Goal: Information Seeking & Learning: Learn about a topic

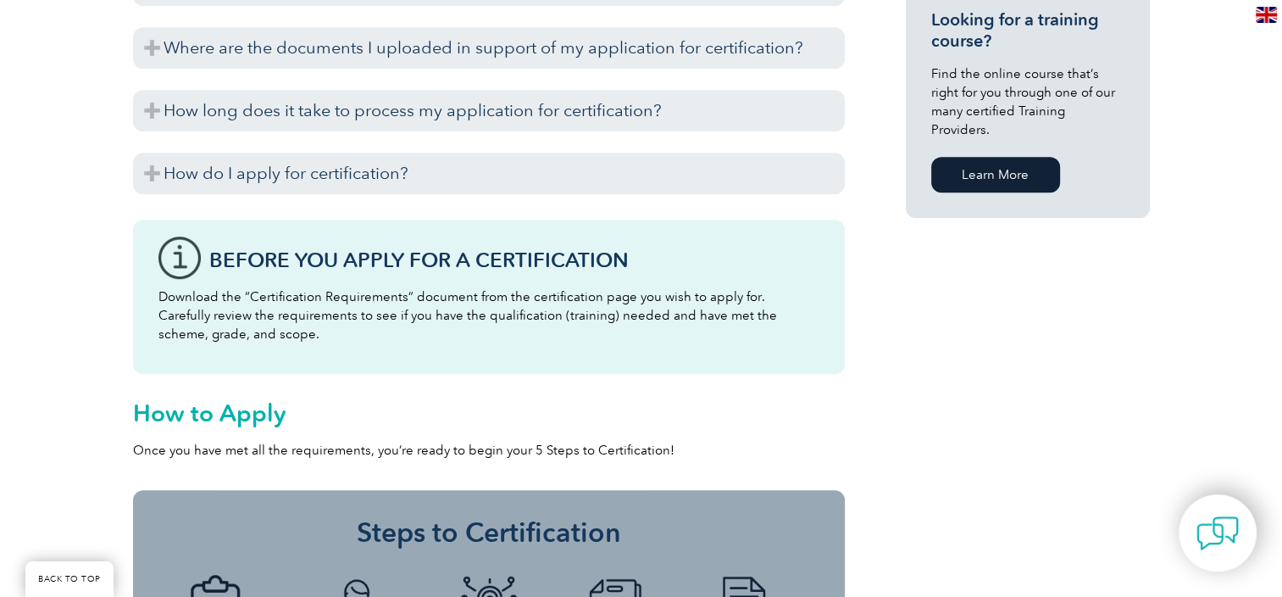
scroll to position [1305, 0]
click at [763, 410] on h2 "How to Apply" at bounding box center [489, 412] width 712 height 27
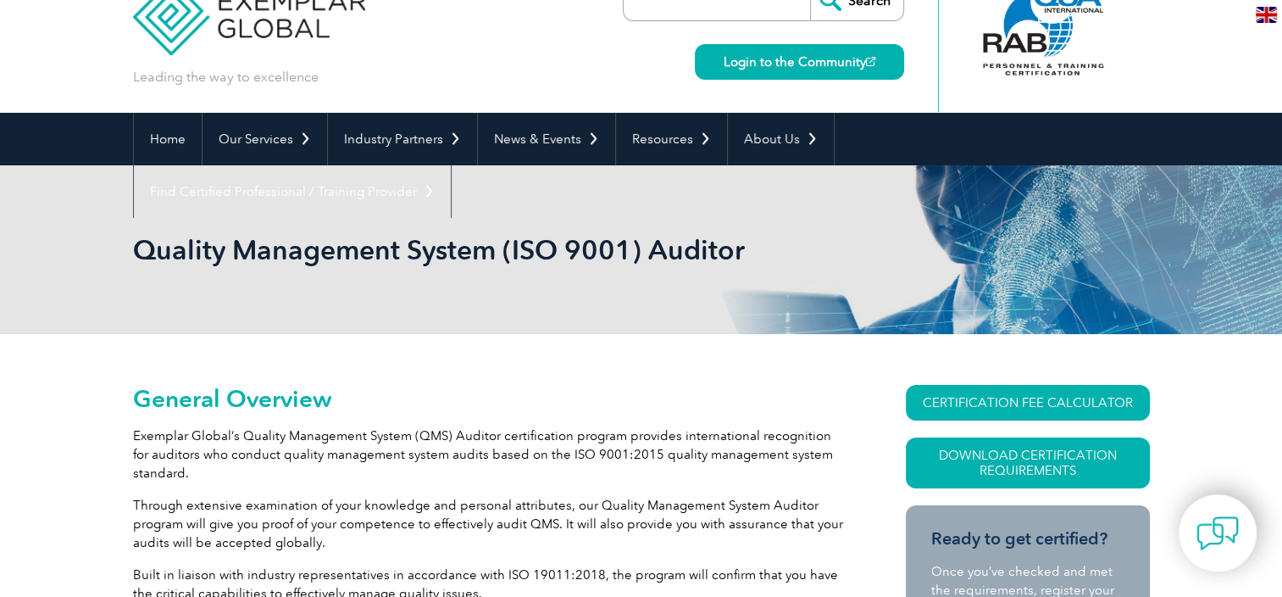
scroll to position [0, 0]
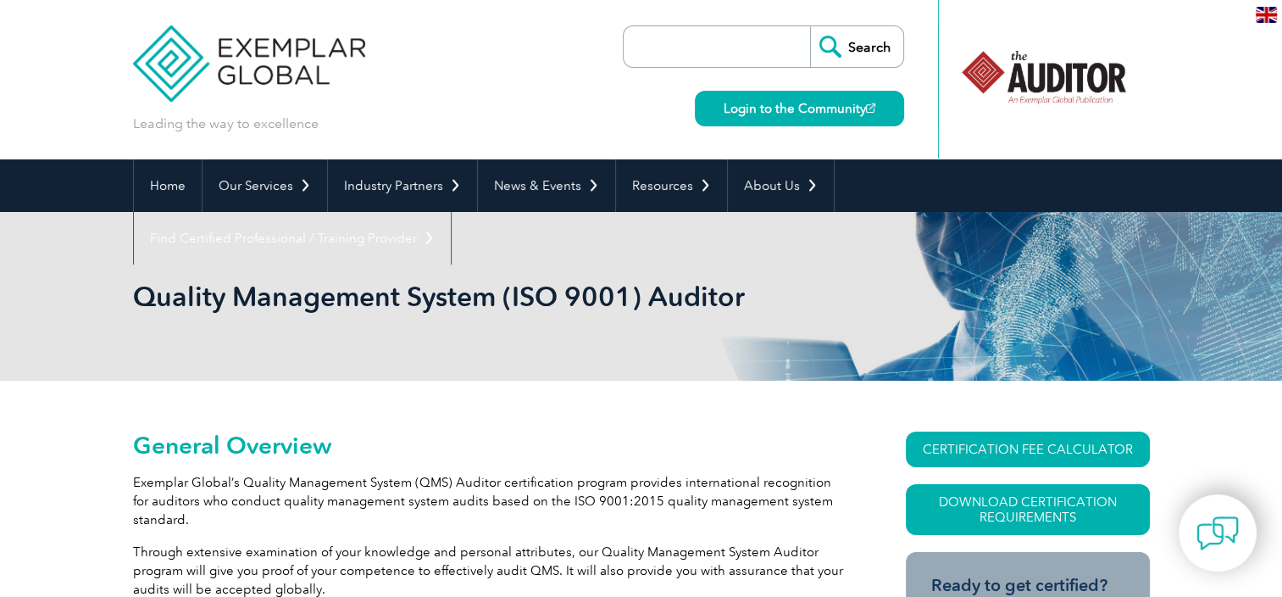
click at [705, 44] on input "search" at bounding box center [721, 46] width 178 height 41
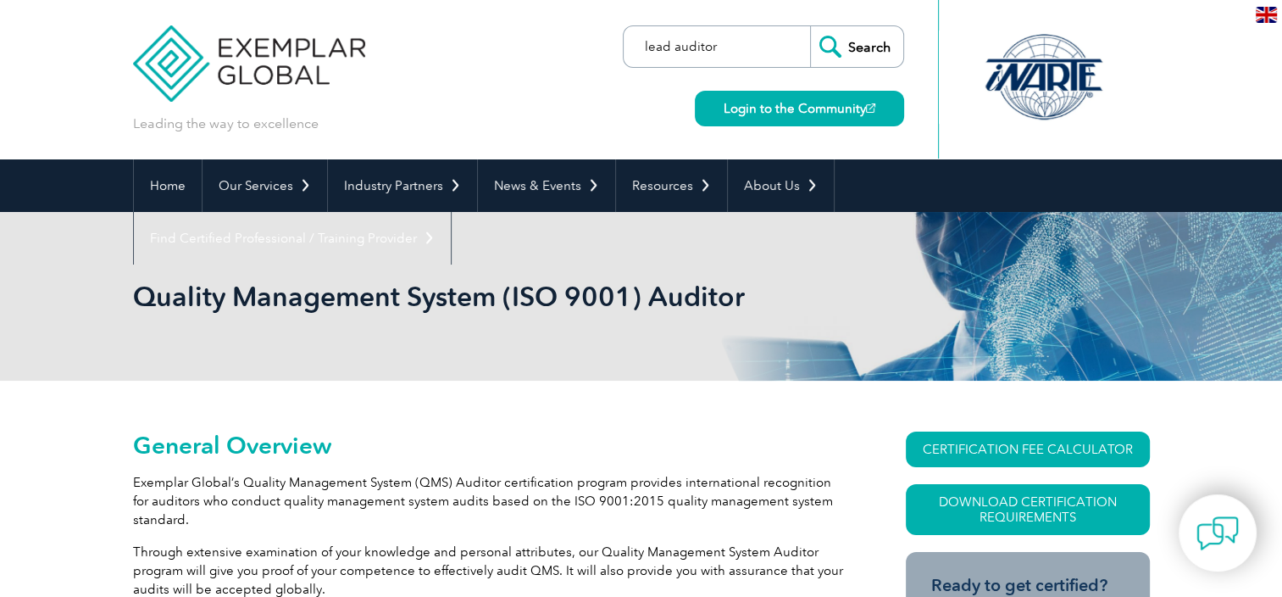
type input "lead auditor"
click at [810, 26] on input "Search" at bounding box center [856, 46] width 93 height 41
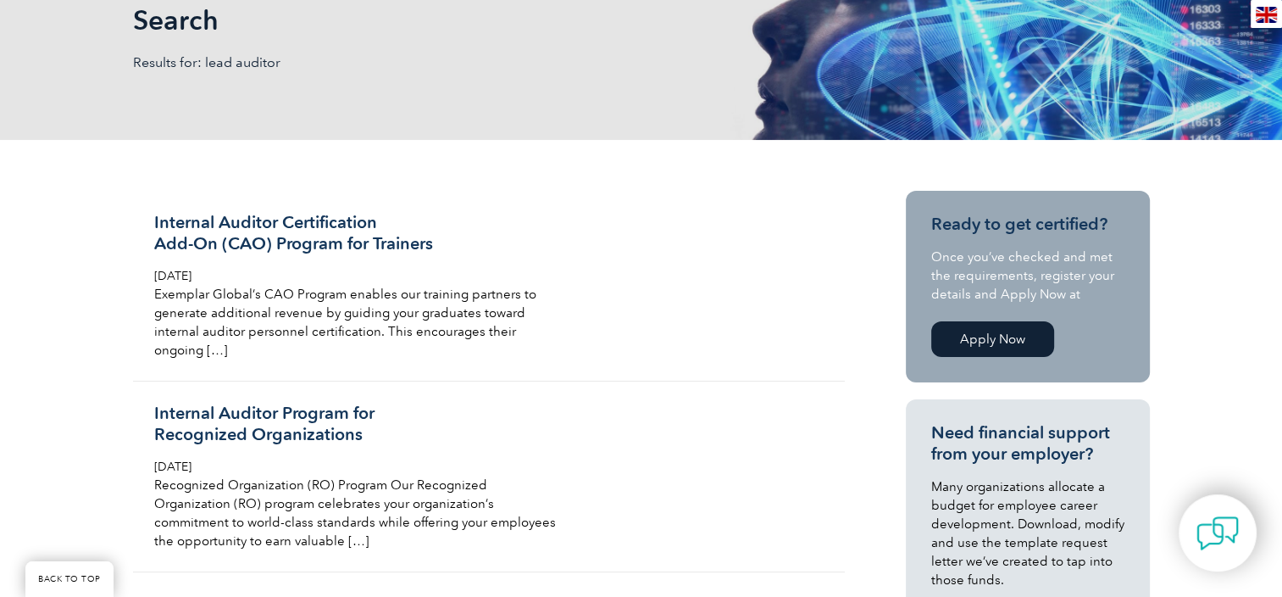
scroll to position [278, 0]
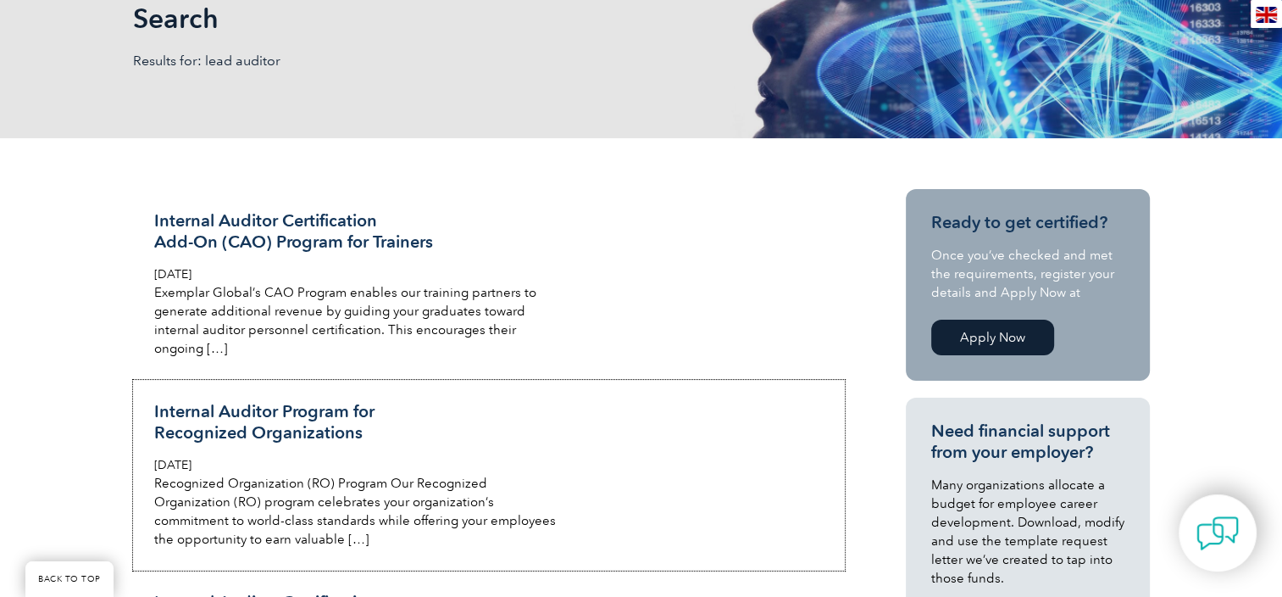
click at [356, 451] on div "Internal Auditor Program for Recognized Organizations Friday, February 14th, 20…" at bounding box center [355, 474] width 402 height 147
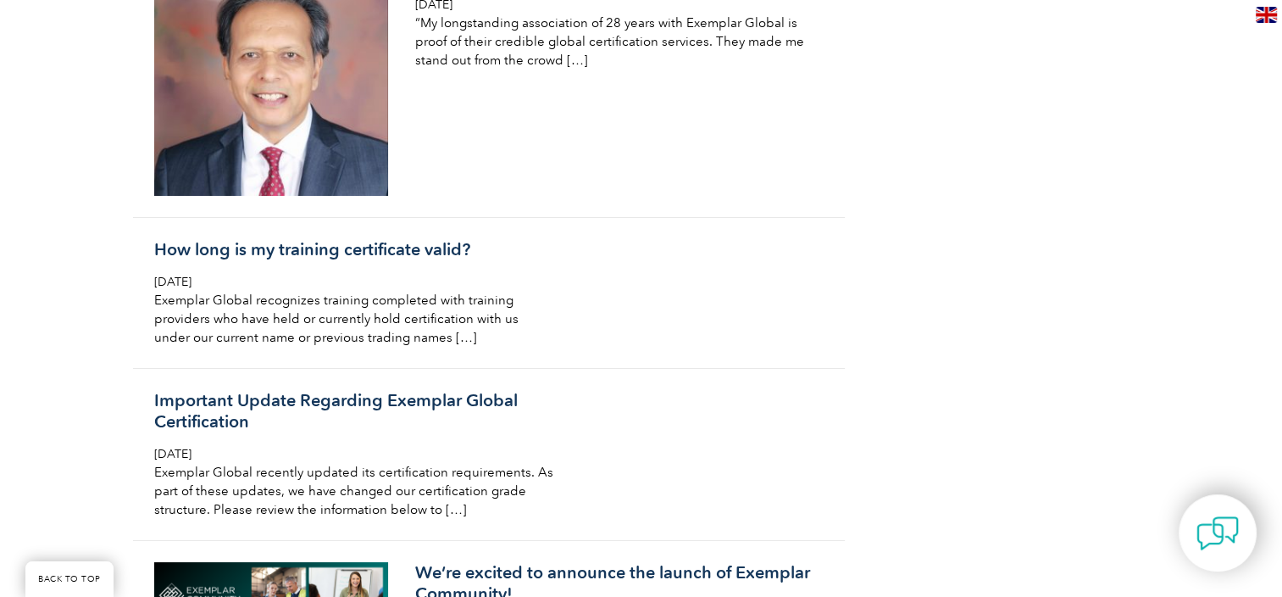
scroll to position [6223, 0]
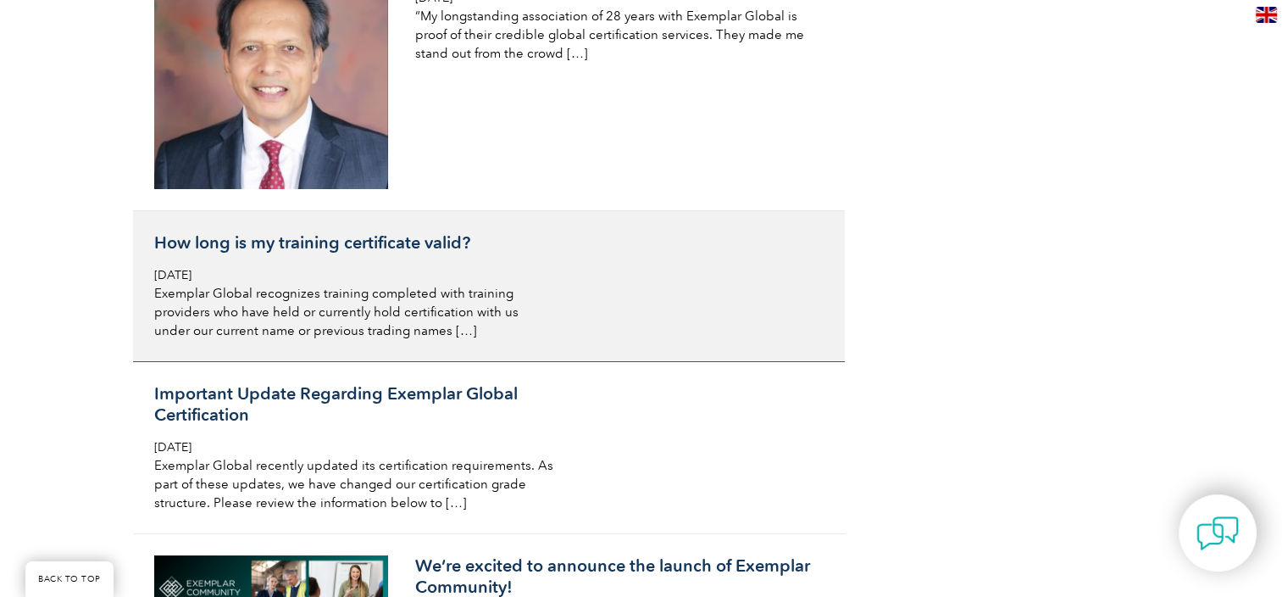
click at [516, 242] on div "How long is my training certificate valid? Friday, February 7th, 2020 Exemplar …" at bounding box center [355, 286] width 402 height 108
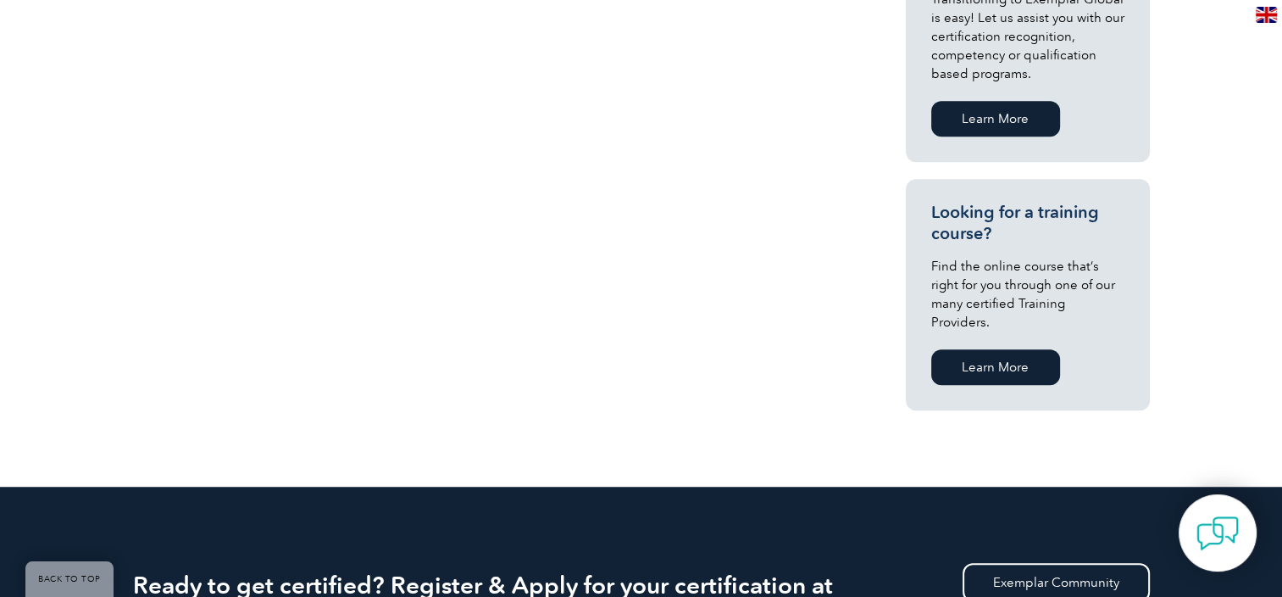
scroll to position [1136, 0]
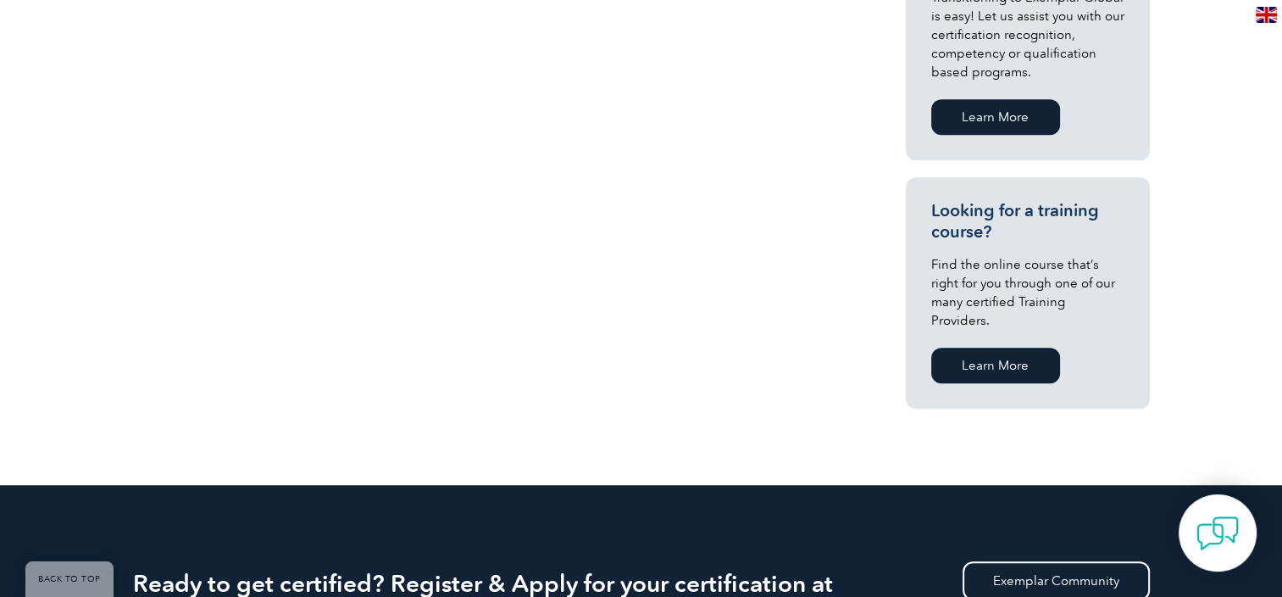
click at [986, 347] on link "Learn More" at bounding box center [995, 365] width 129 height 36
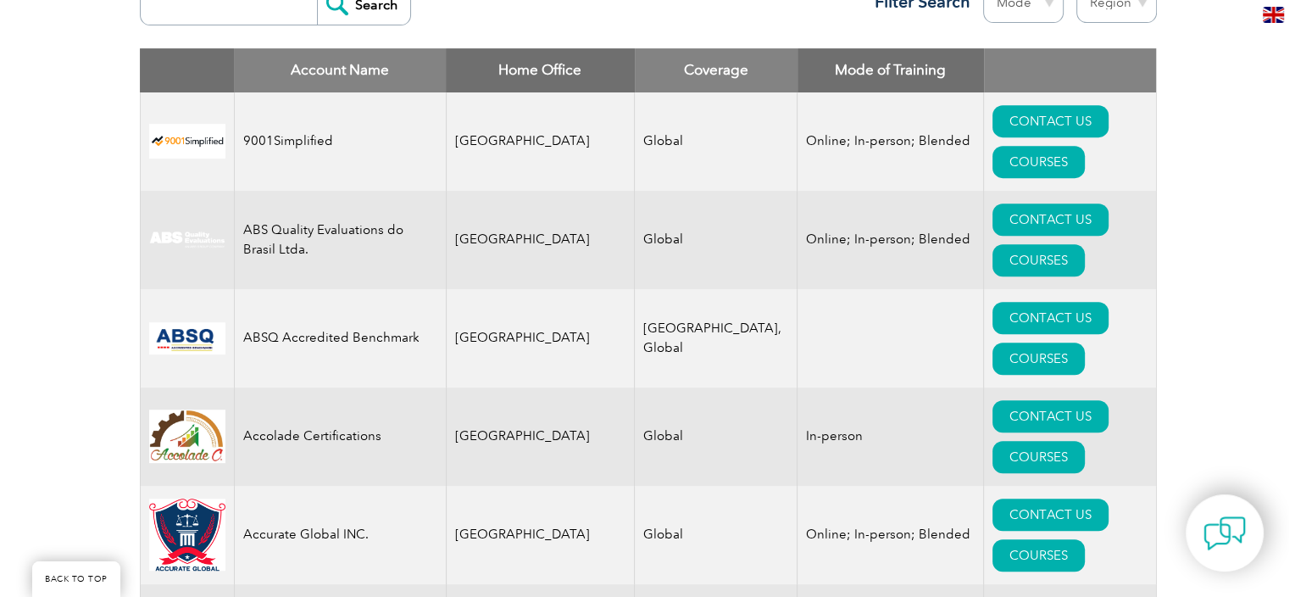
scroll to position [694, 0]
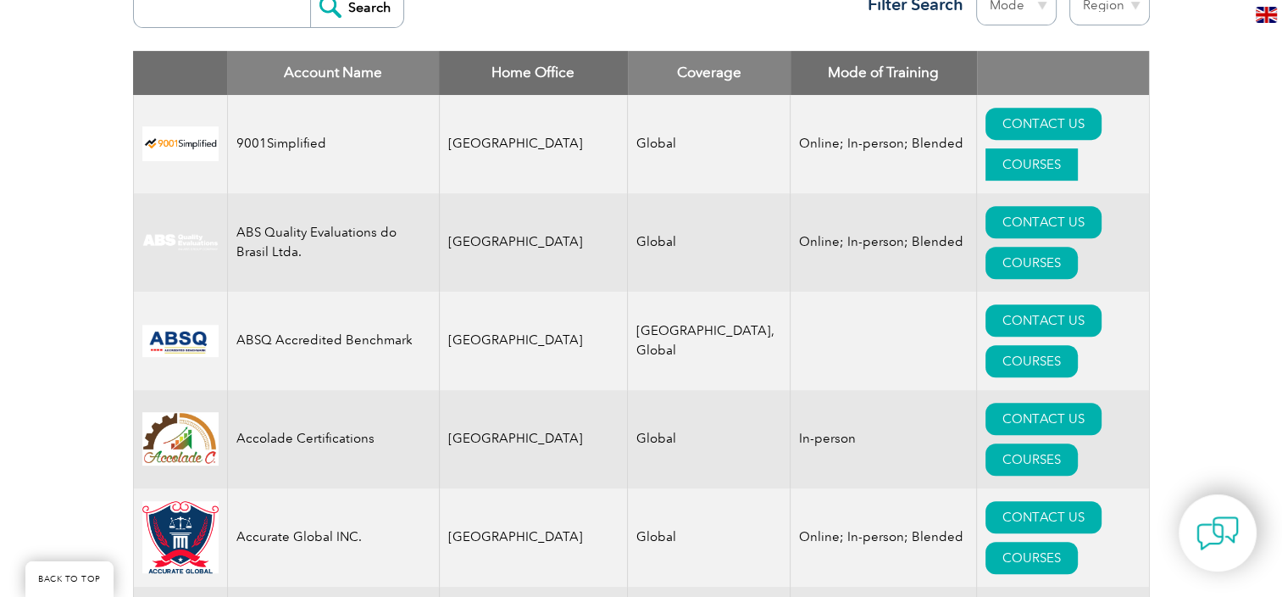
click at [1078, 148] on link "COURSES" at bounding box center [1032, 164] width 92 height 32
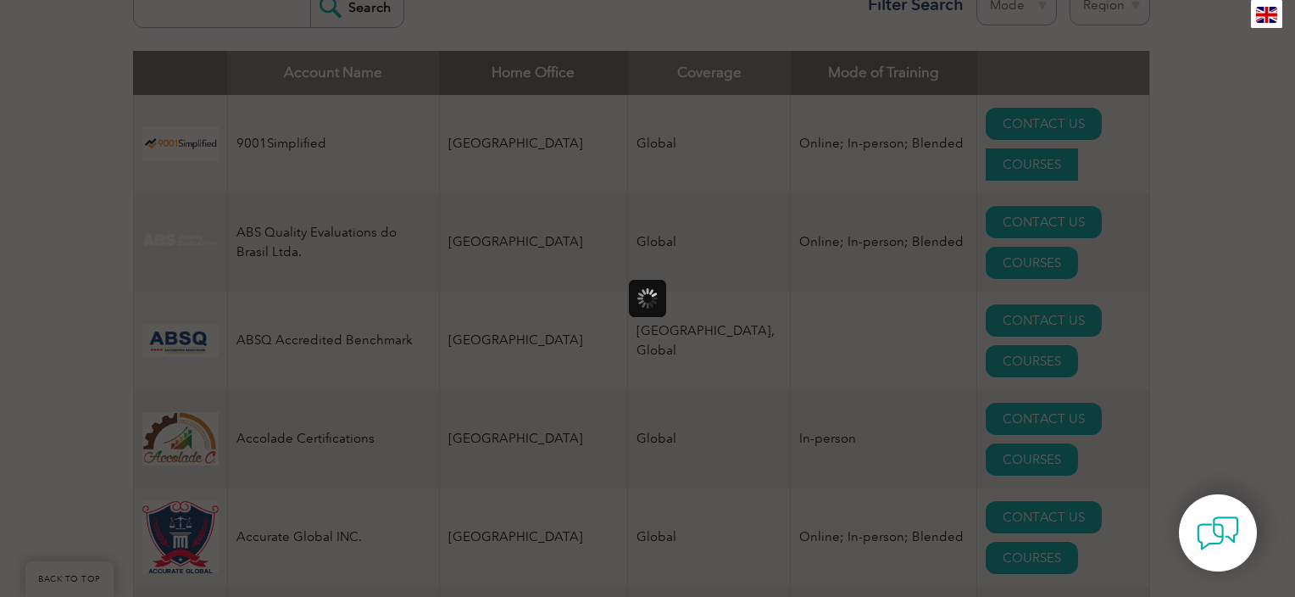
scroll to position [0, 0]
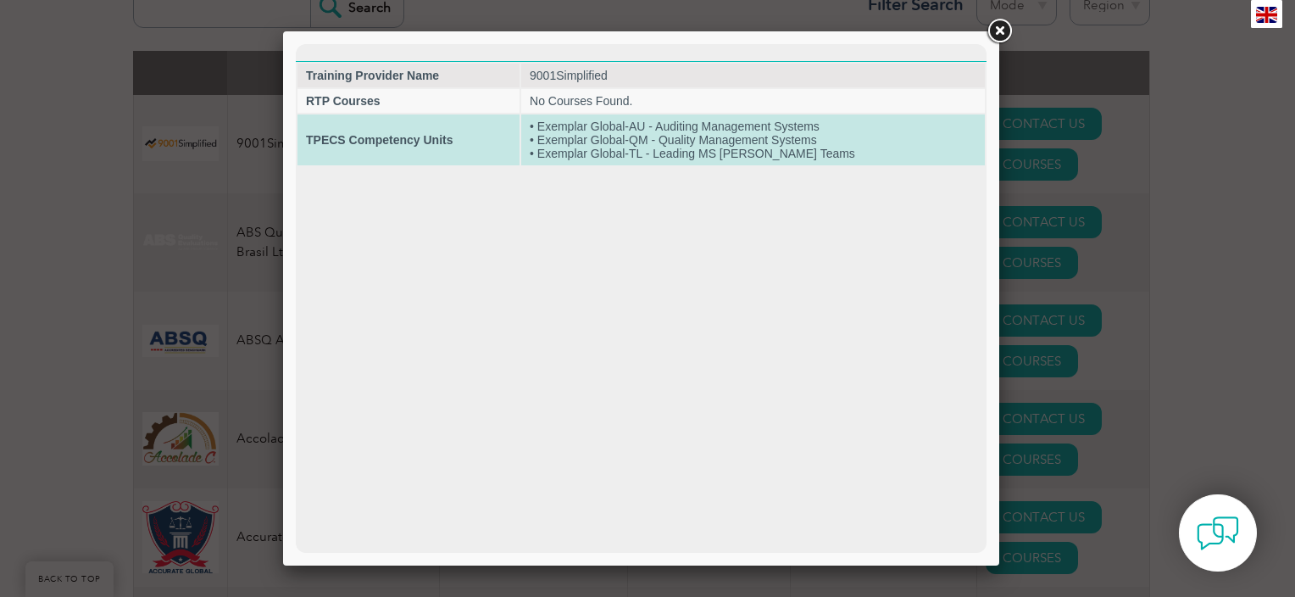
click at [601, 146] on td "• Exemplar Global-AU - Auditing Management Systems • Exemplar Global-QM - Quali…" at bounding box center [753, 139] width 464 height 51
click at [746, 154] on td "• Exemplar Global-AU - Auditing Management Systems • Exemplar Global-QM - Quali…" at bounding box center [753, 139] width 464 height 51
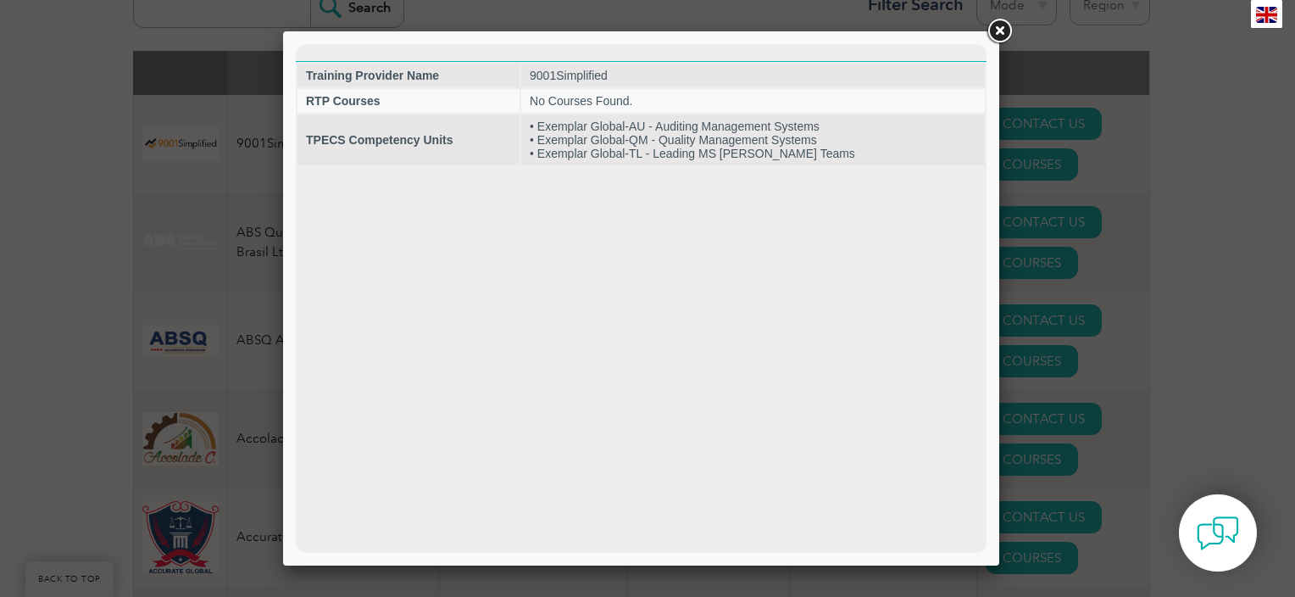
drag, startPoint x: 746, startPoint y: 154, endPoint x: 742, endPoint y: 247, distance: 93.3
click at [742, 167] on html "Training Provider Name 9001Simplified RTP Courses No Courses Found. TPECS Compe…" at bounding box center [641, 105] width 691 height 123
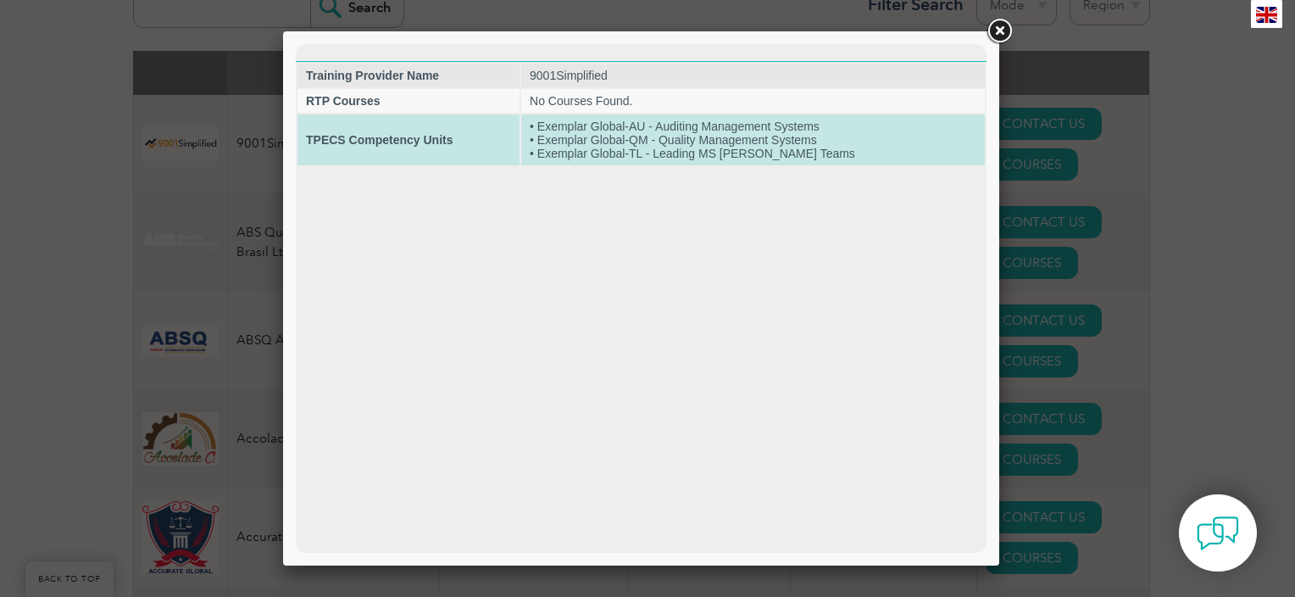
click at [730, 153] on td "• Exemplar Global-AU - Auditing Management Systems • Exemplar Global-QM - Quali…" at bounding box center [753, 139] width 464 height 51
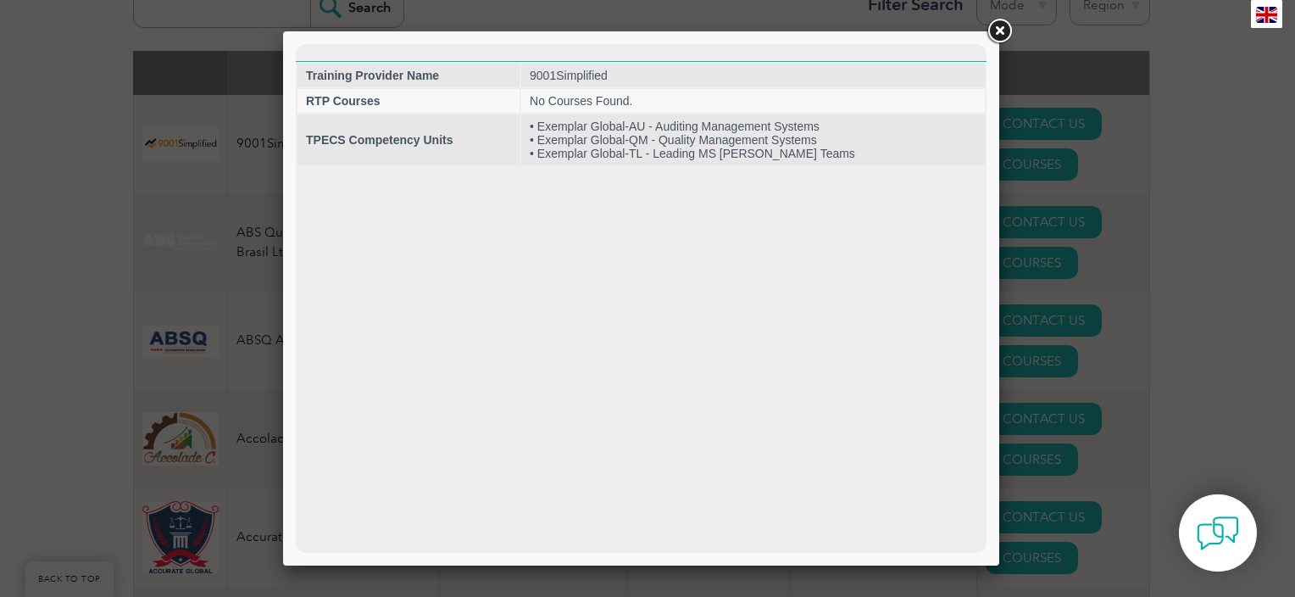
click at [1002, 28] on link at bounding box center [999, 31] width 31 height 31
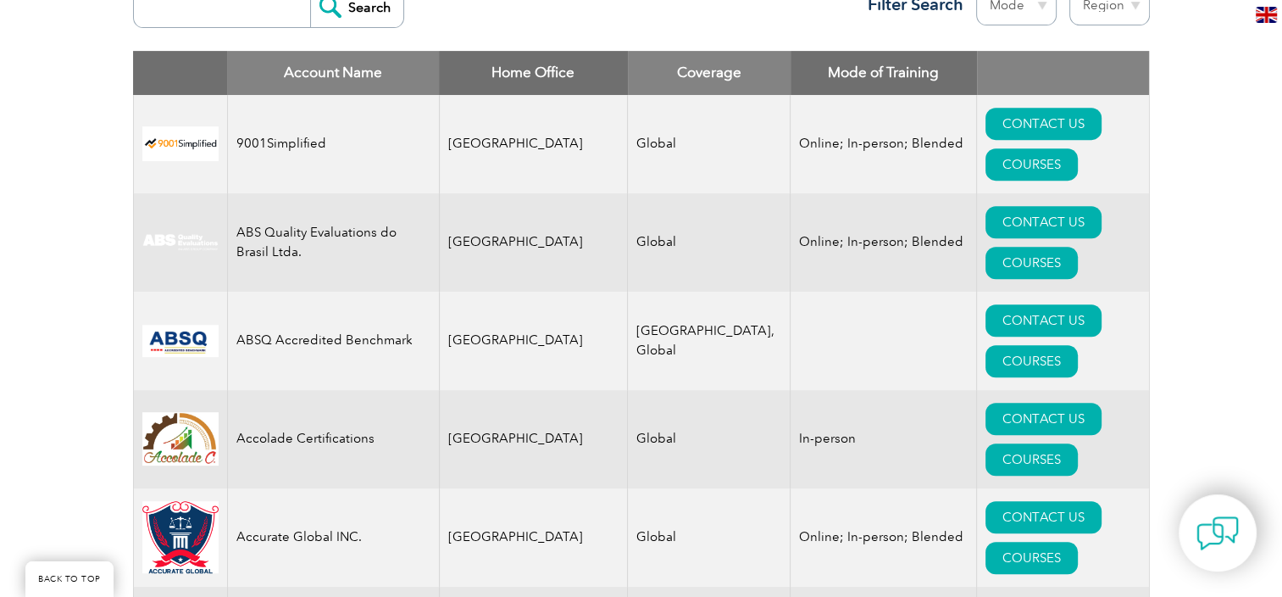
click at [808, 119] on td "Online; In-person; Blended" at bounding box center [884, 144] width 186 height 98
click at [1078, 148] on link "COURSES" at bounding box center [1032, 164] width 92 height 32
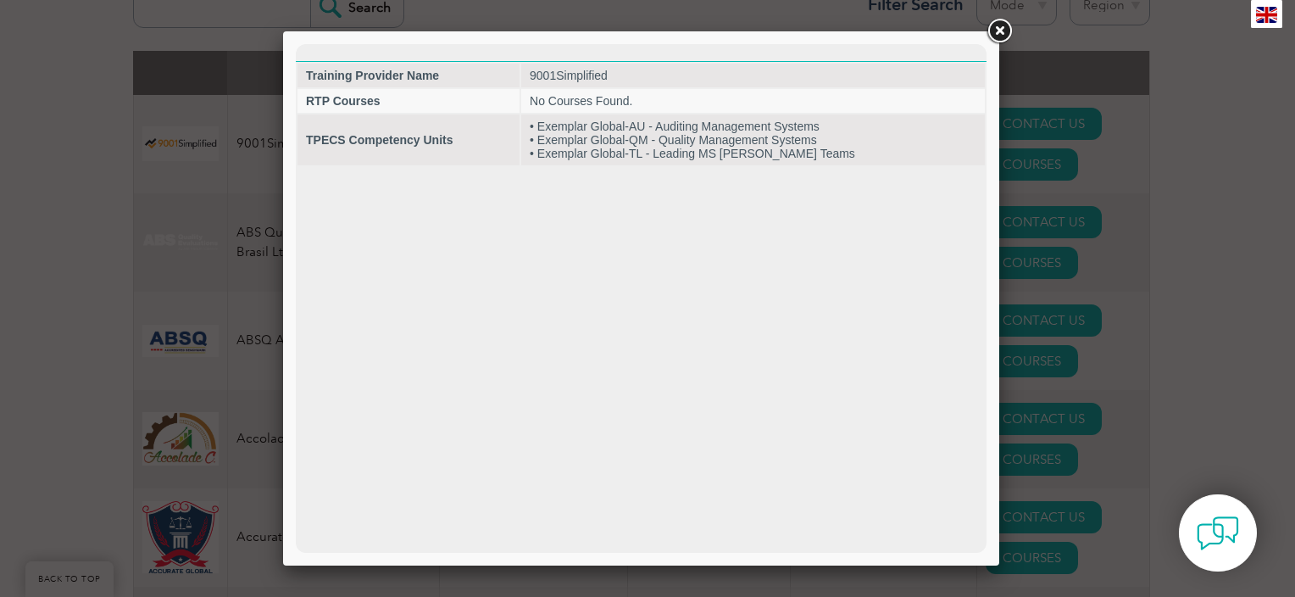
click at [997, 34] on link at bounding box center [999, 31] width 31 height 31
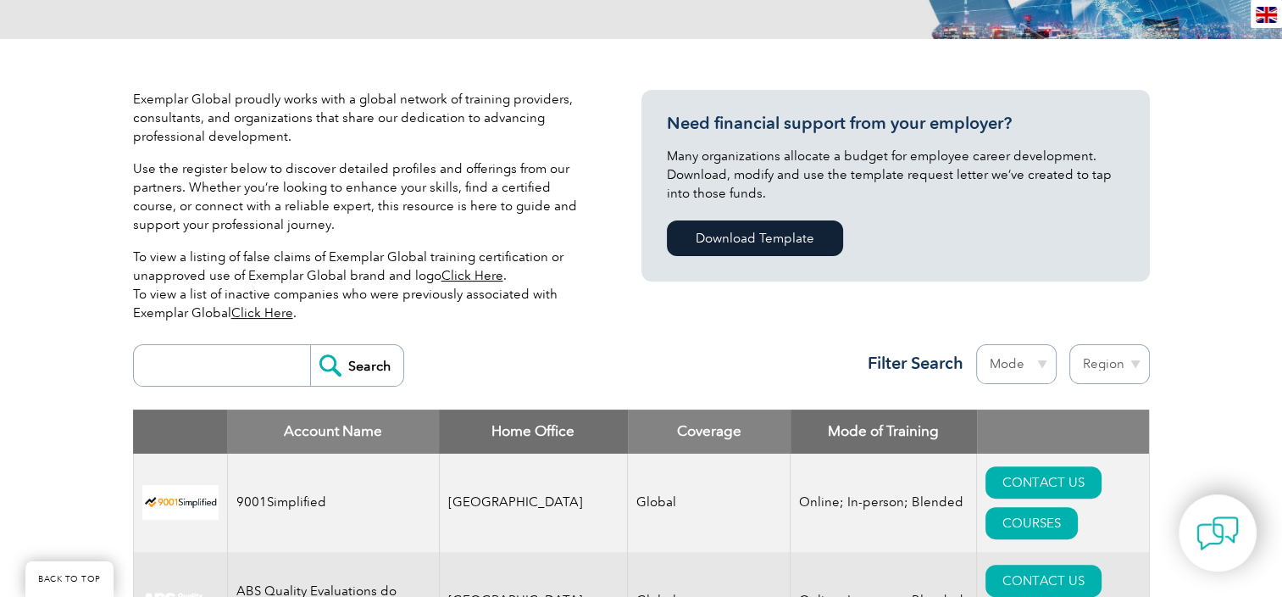
scroll to position [337, 0]
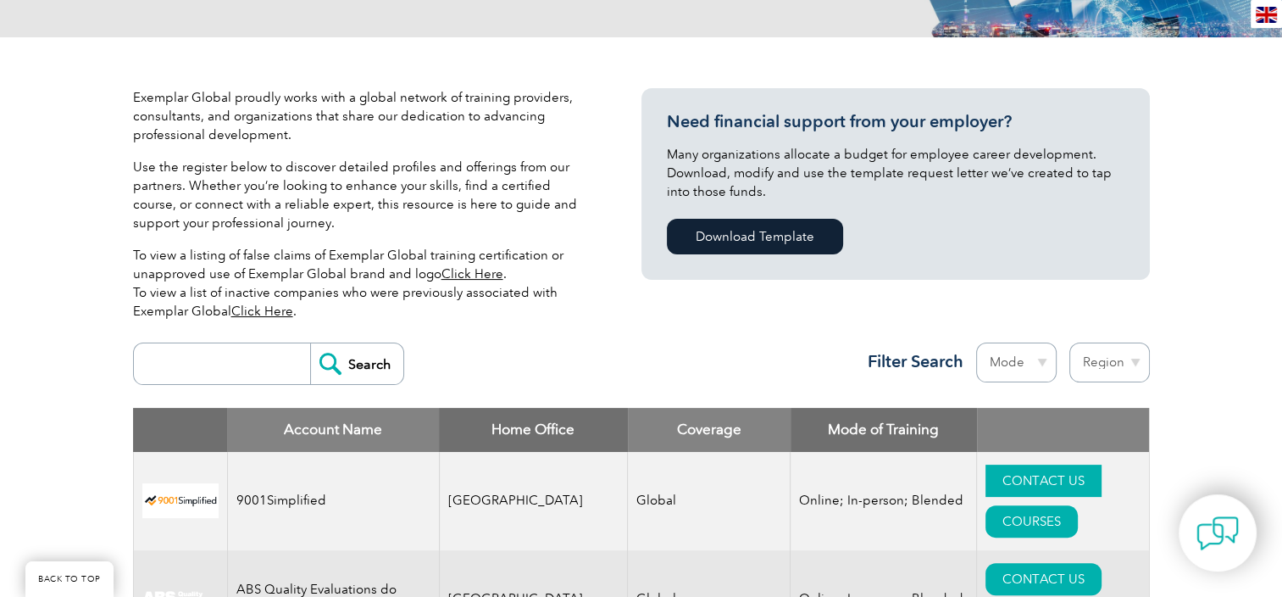
click at [986, 473] on link "CONTACT US" at bounding box center [1044, 480] width 116 height 32
click at [986, 491] on link "CONTACT US" at bounding box center [1044, 480] width 116 height 32
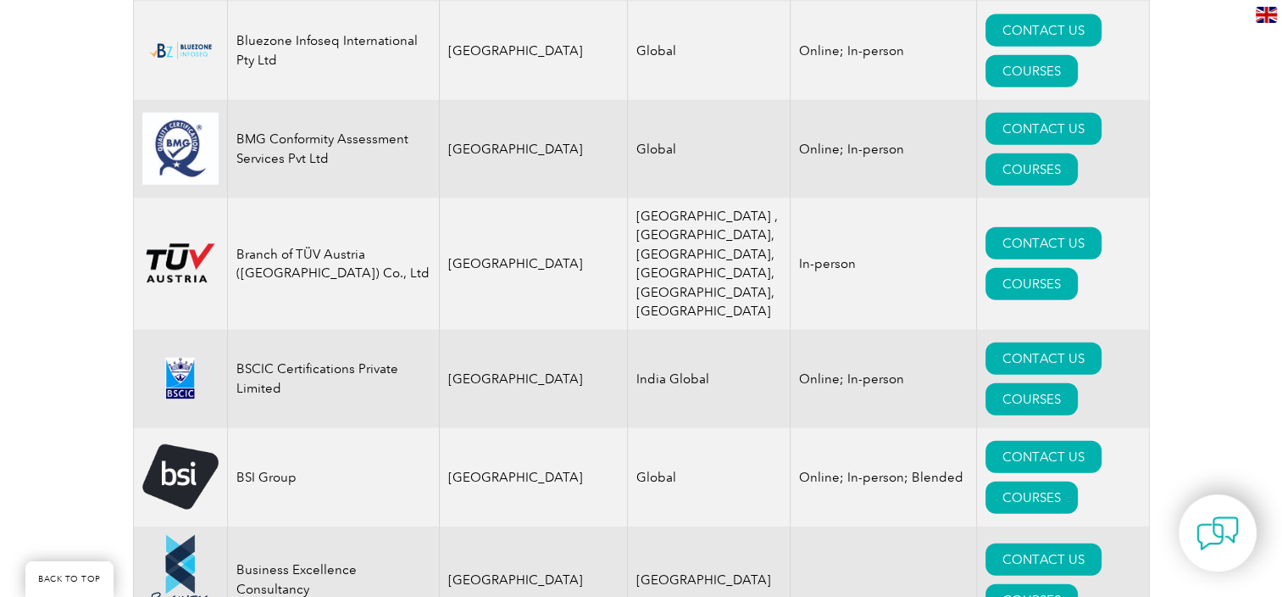
scroll to position [3969, 0]
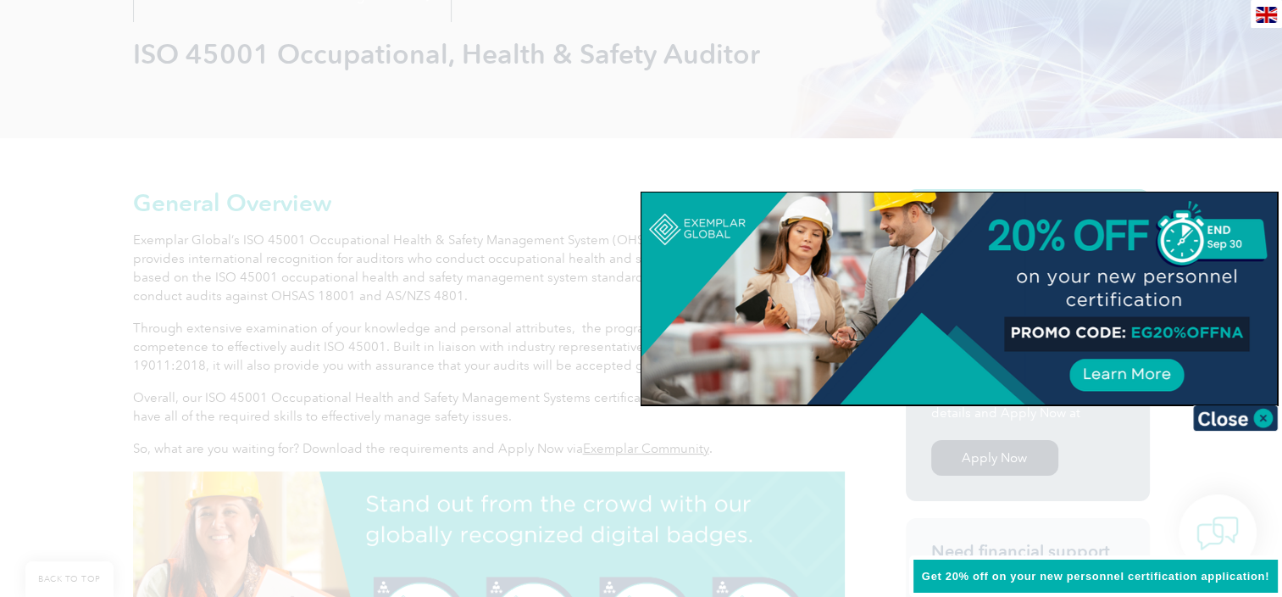
scroll to position [243, 0]
click at [1268, 421] on img at bounding box center [1235, 417] width 85 height 25
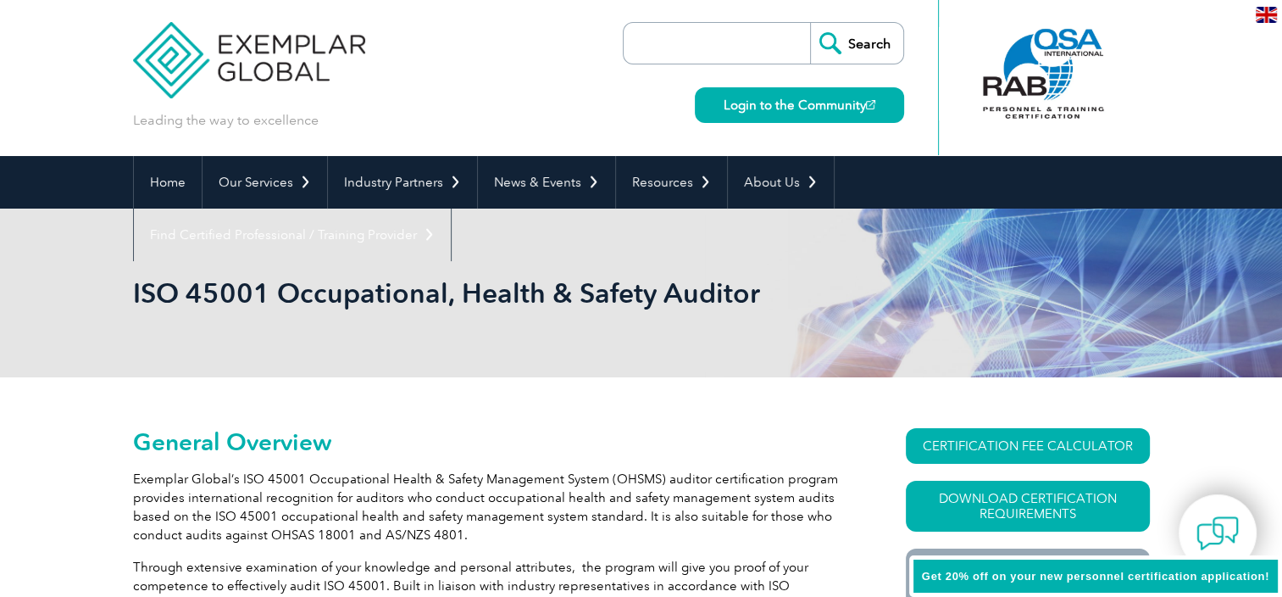
scroll to position [0, 0]
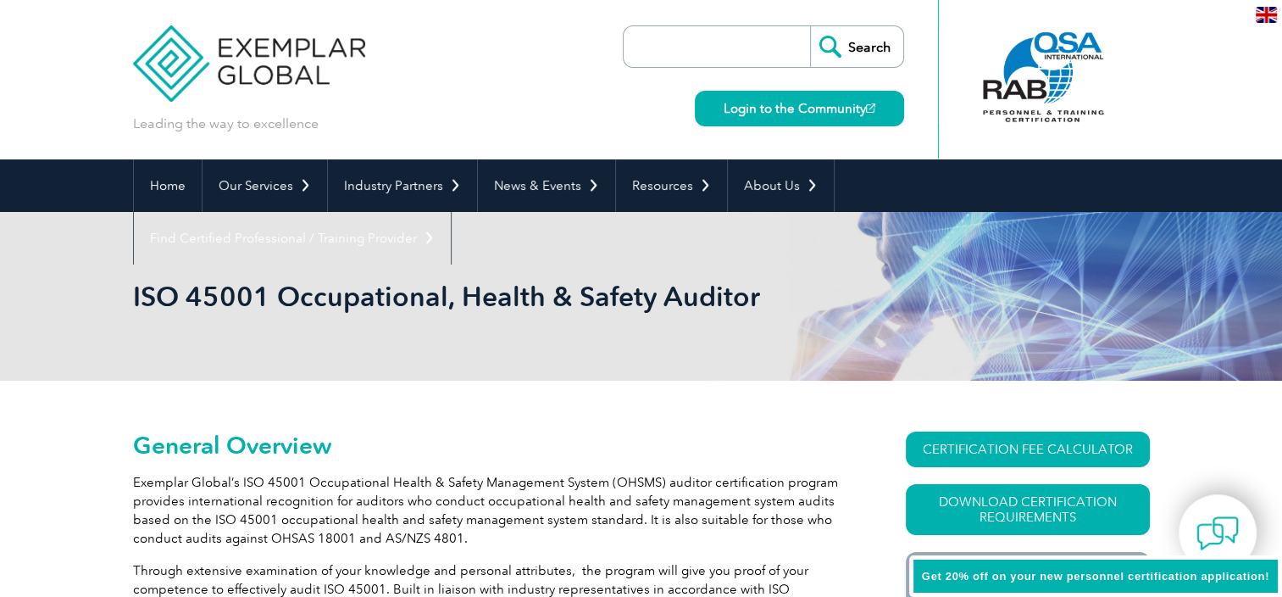
click at [712, 45] on input "search" at bounding box center [721, 46] width 178 height 41
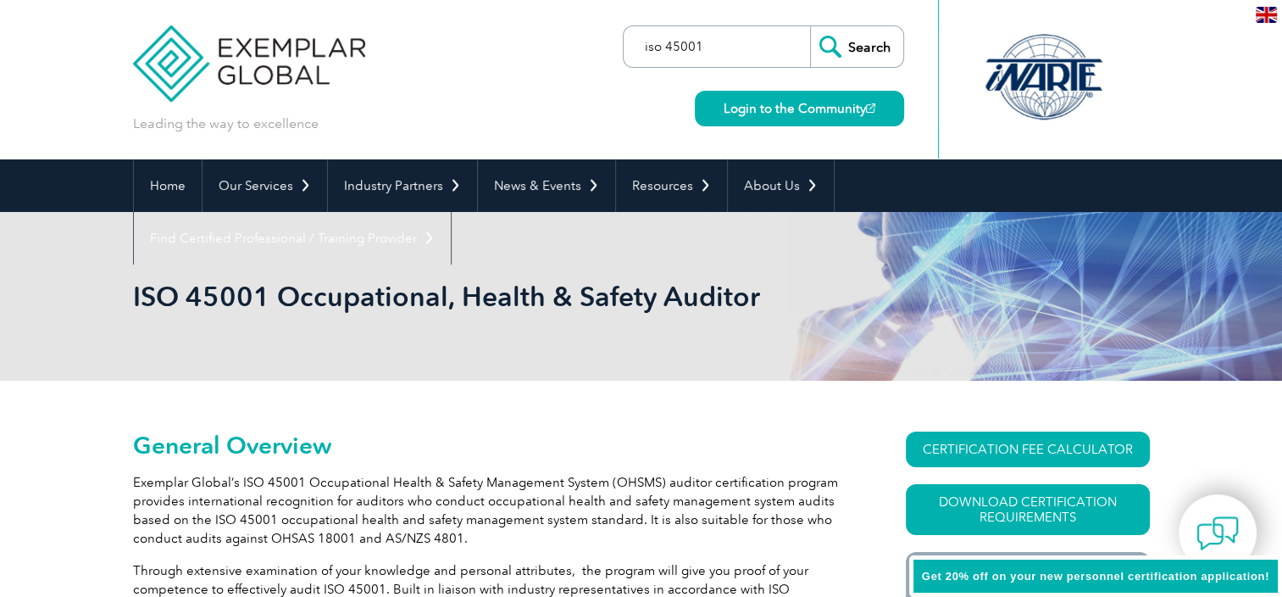
type input "iso 45001"
click at [810, 26] on input "Search" at bounding box center [856, 46] width 93 height 41
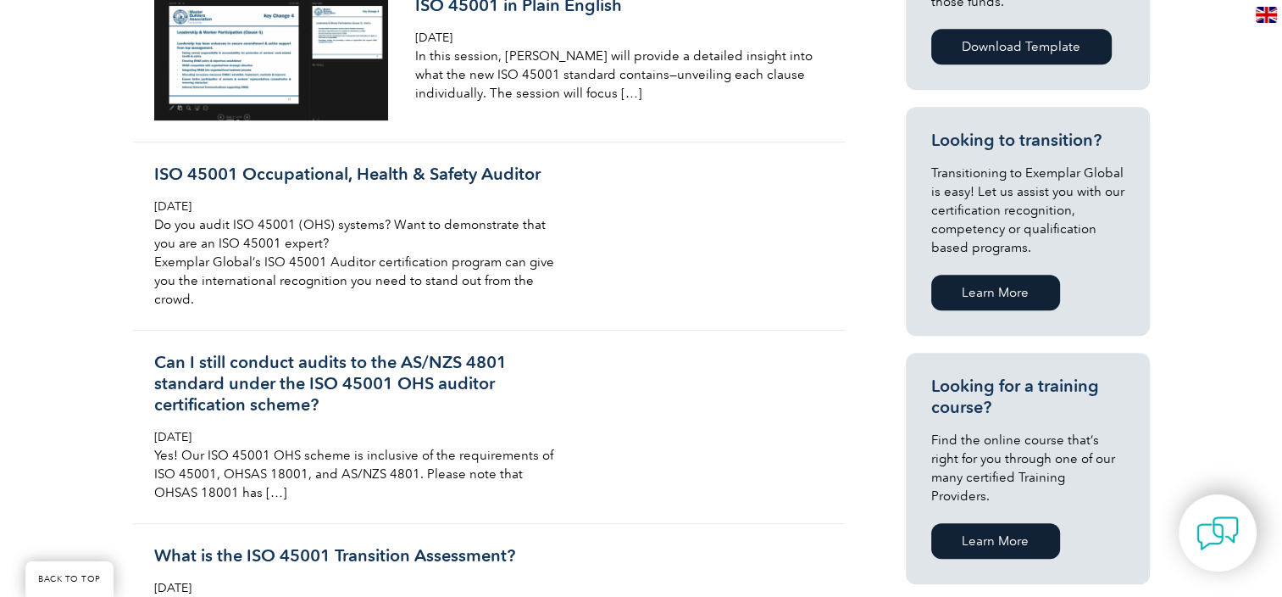
scroll to position [856, 0]
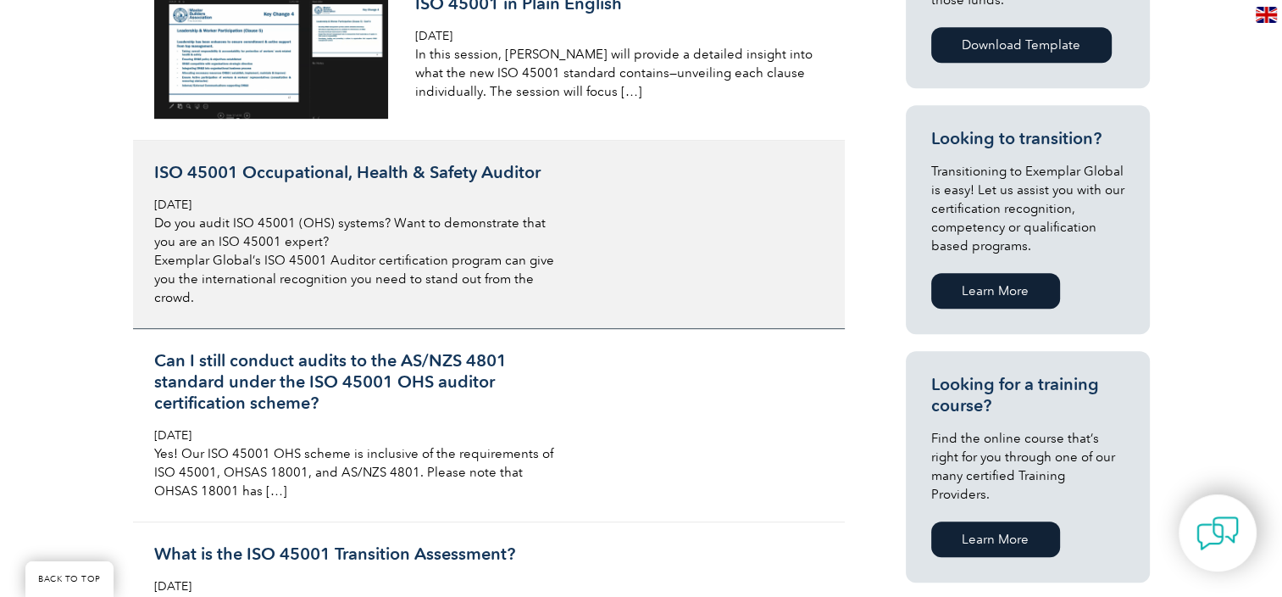
click at [216, 165] on h3 "ISO 45001 Occupational, Health & Safety Auditor" at bounding box center [355, 172] width 402 height 21
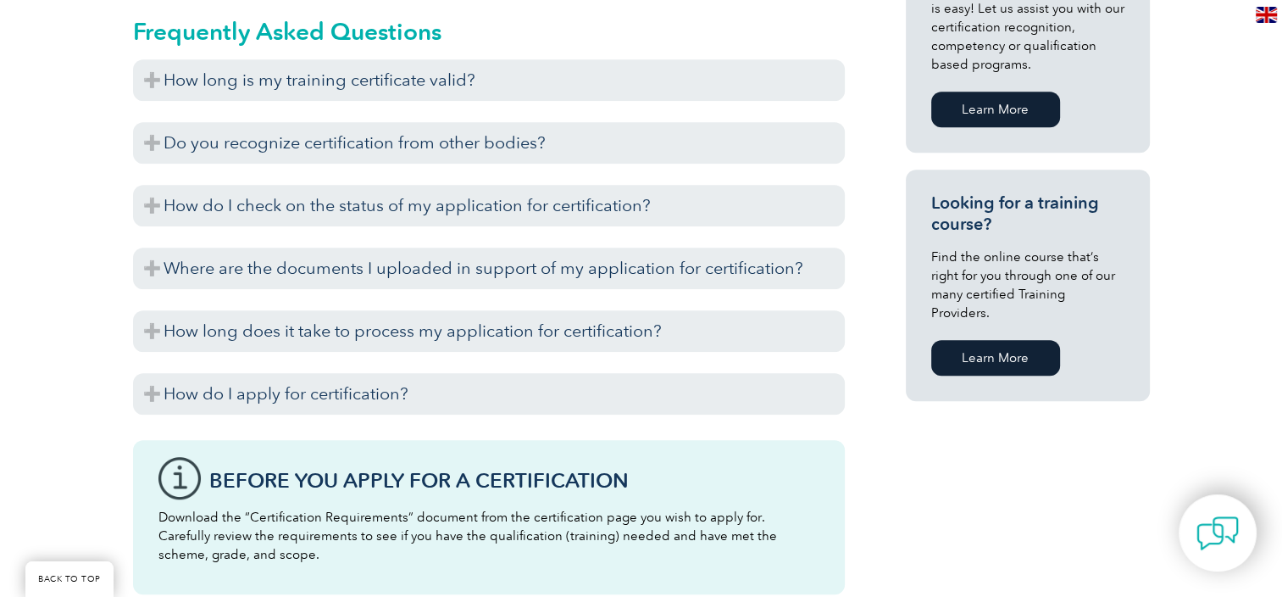
scroll to position [1125, 0]
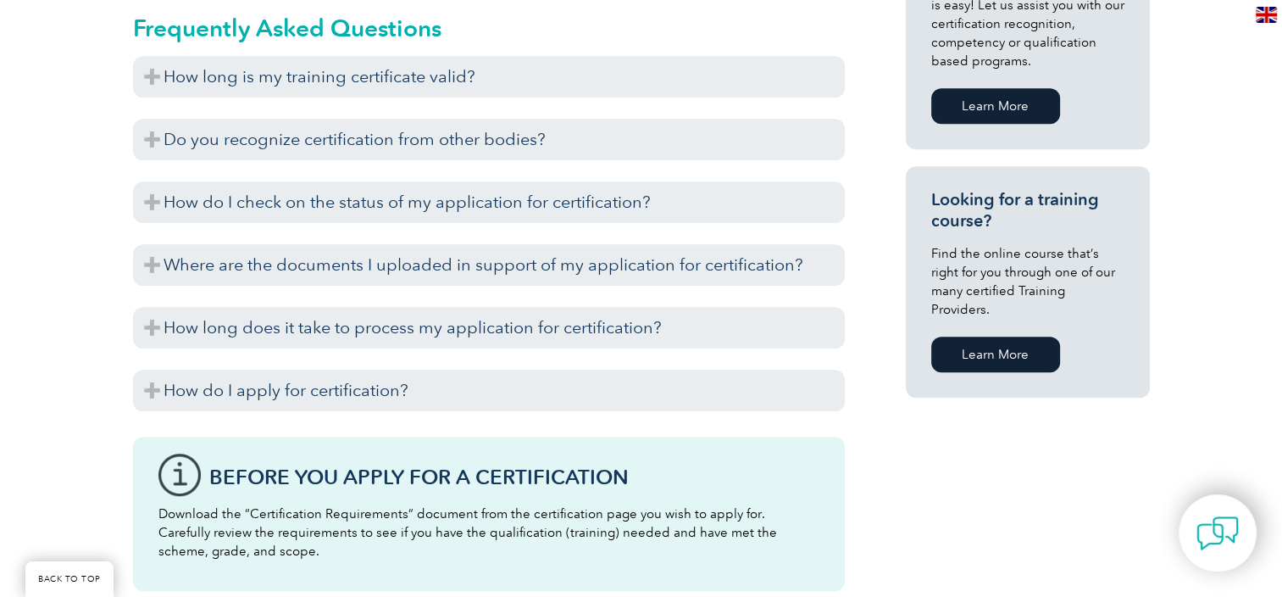
click at [996, 340] on link "Learn More" at bounding box center [995, 354] width 129 height 36
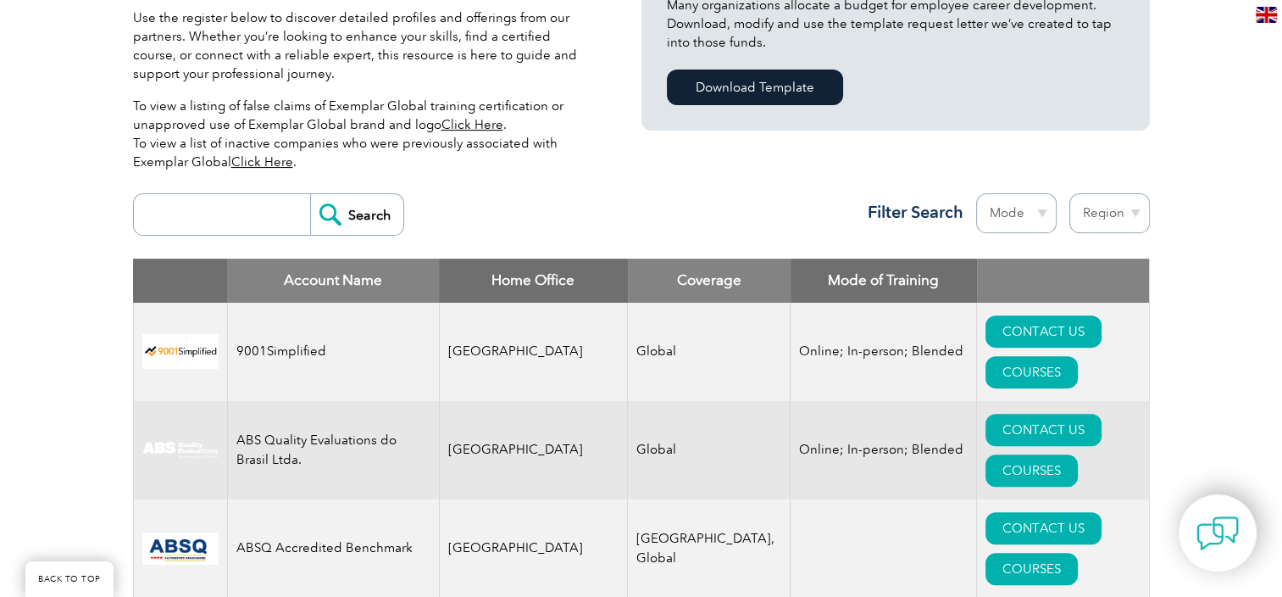
scroll to position [508, 0]
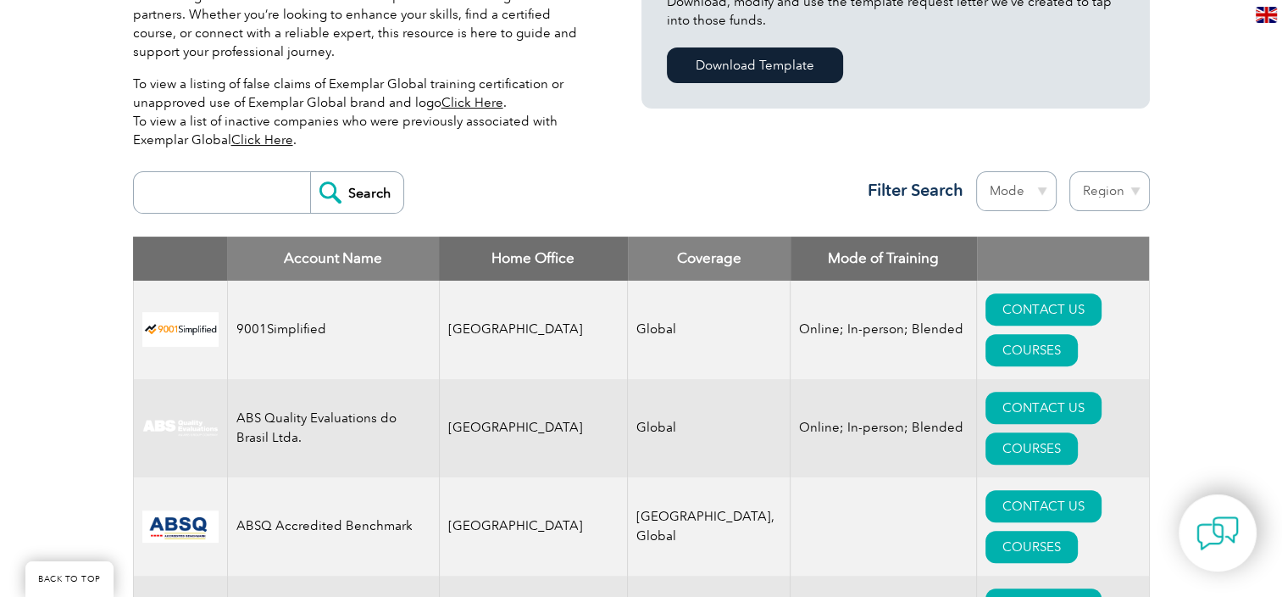
click at [204, 190] on input "search" at bounding box center [226, 192] width 168 height 41
type input "ohs"
click at [310, 172] on input "Search" at bounding box center [356, 192] width 93 height 41
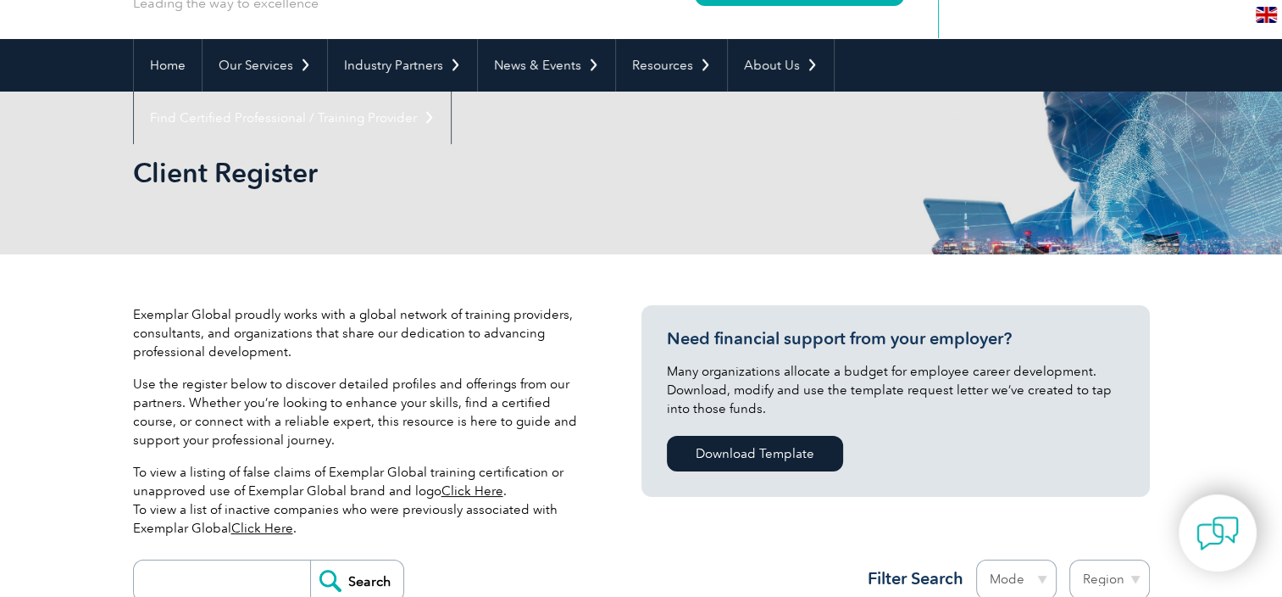
scroll to position [112, 0]
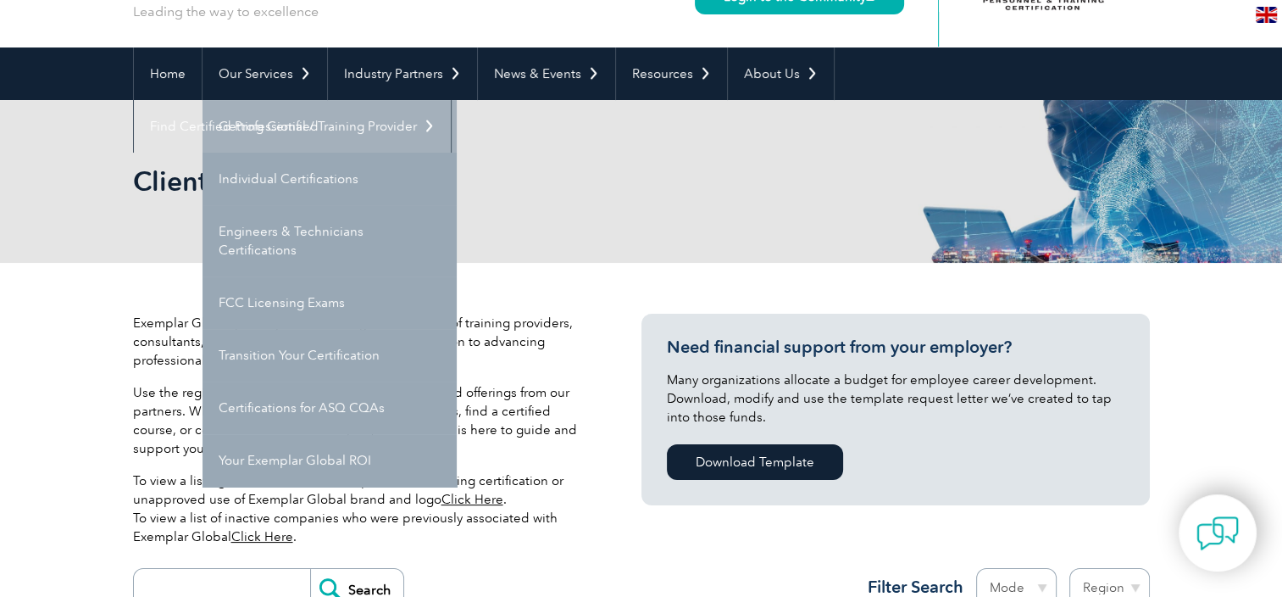
click at [288, 135] on link "Getting Certified" at bounding box center [330, 126] width 254 height 53
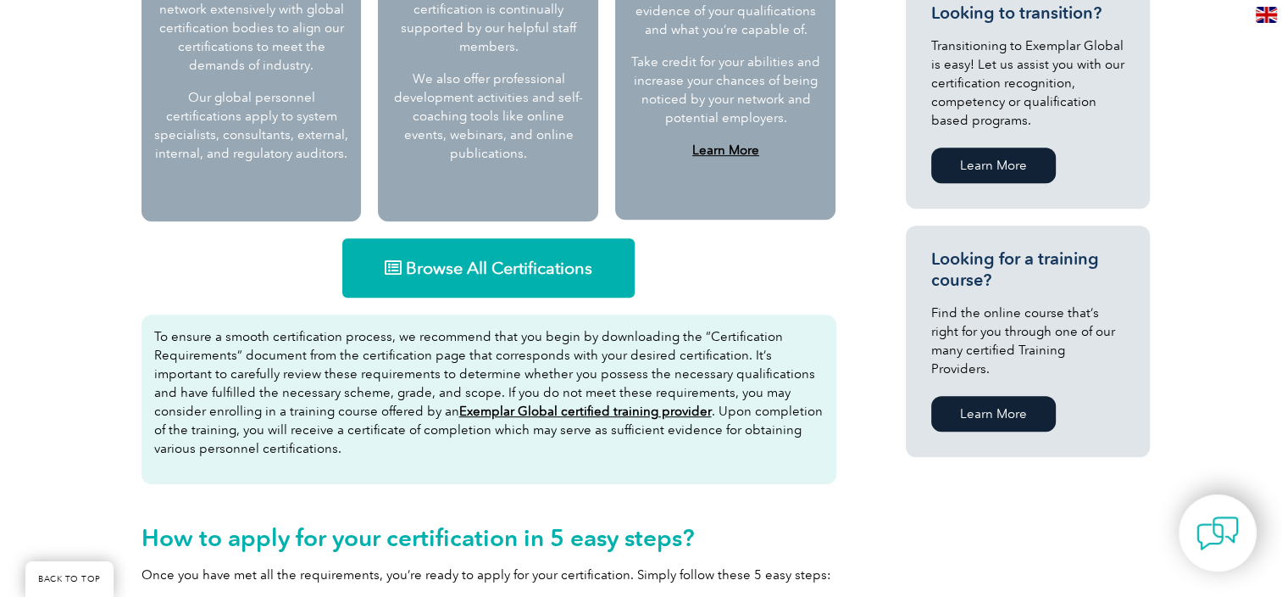
scroll to position [947, 0]
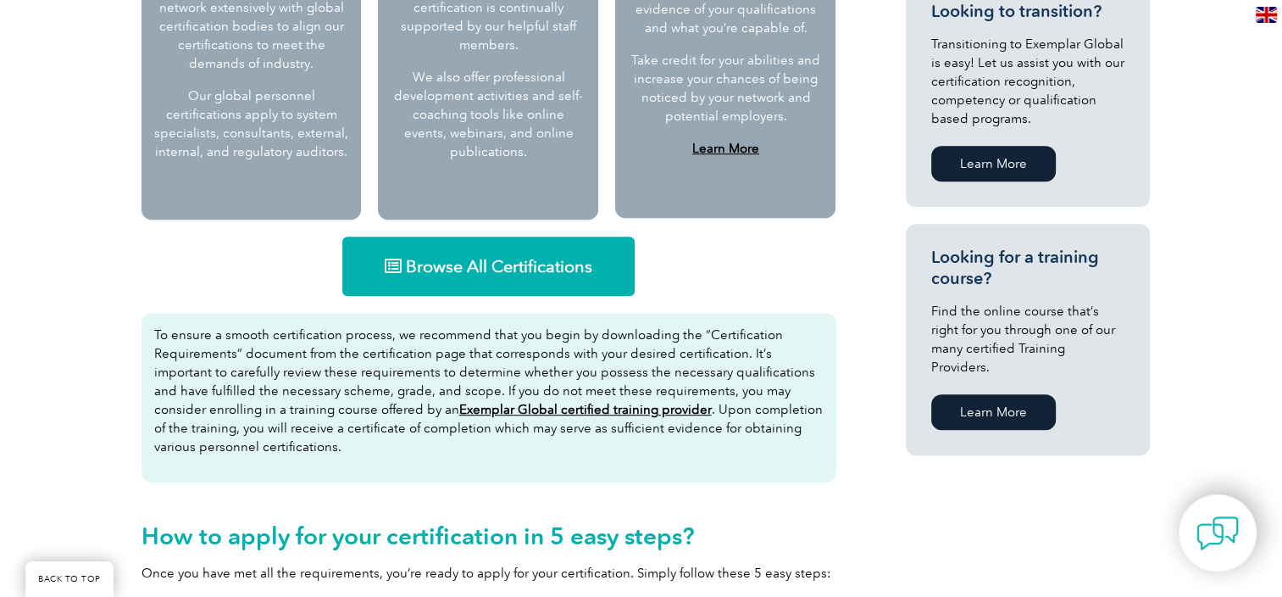
click at [476, 270] on span "Browse All Certifications" at bounding box center [499, 266] width 186 height 17
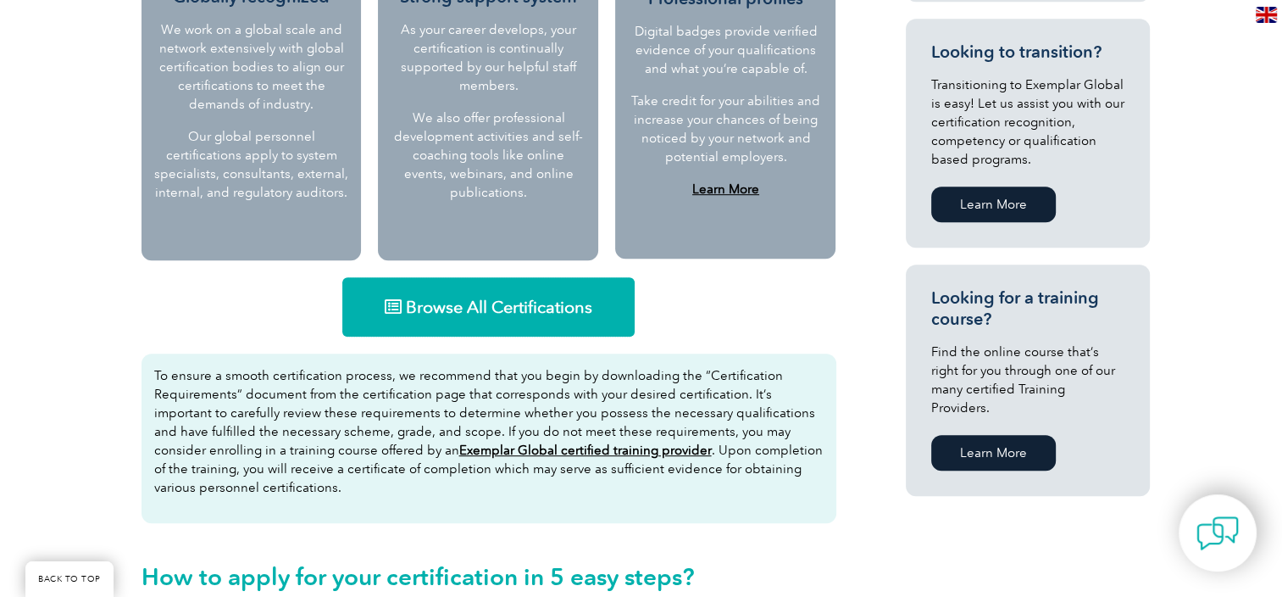
scroll to position [912, 0]
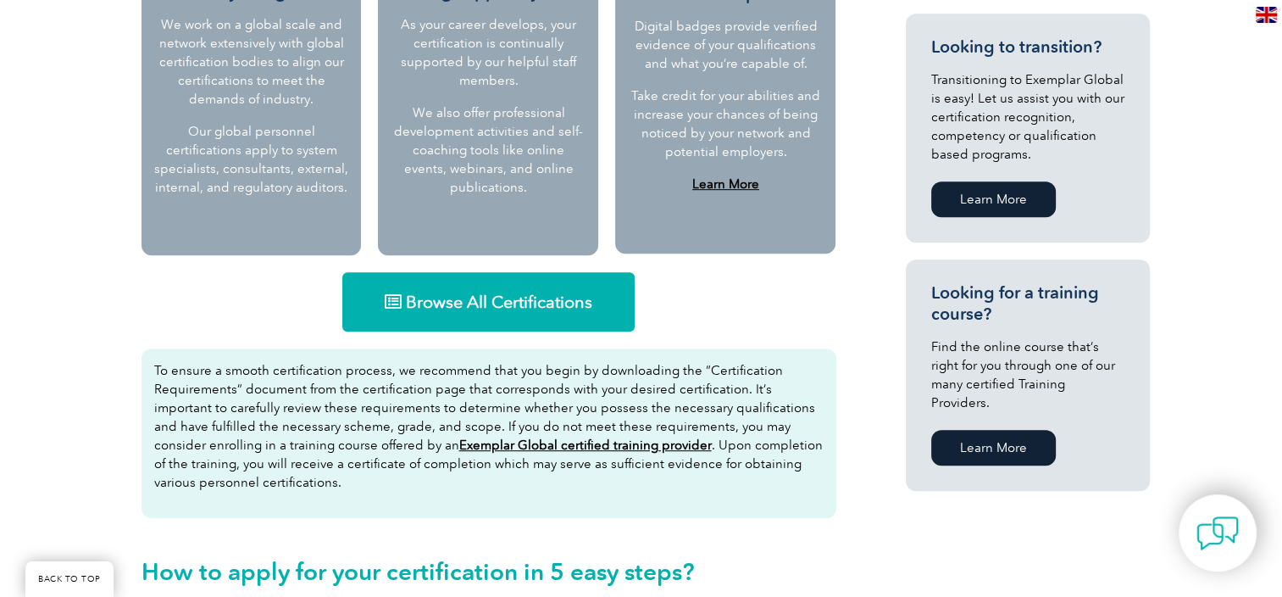
click at [1013, 430] on link "Learn More" at bounding box center [993, 448] width 125 height 36
click at [536, 302] on span "Browse All Certifications" at bounding box center [499, 301] width 186 height 17
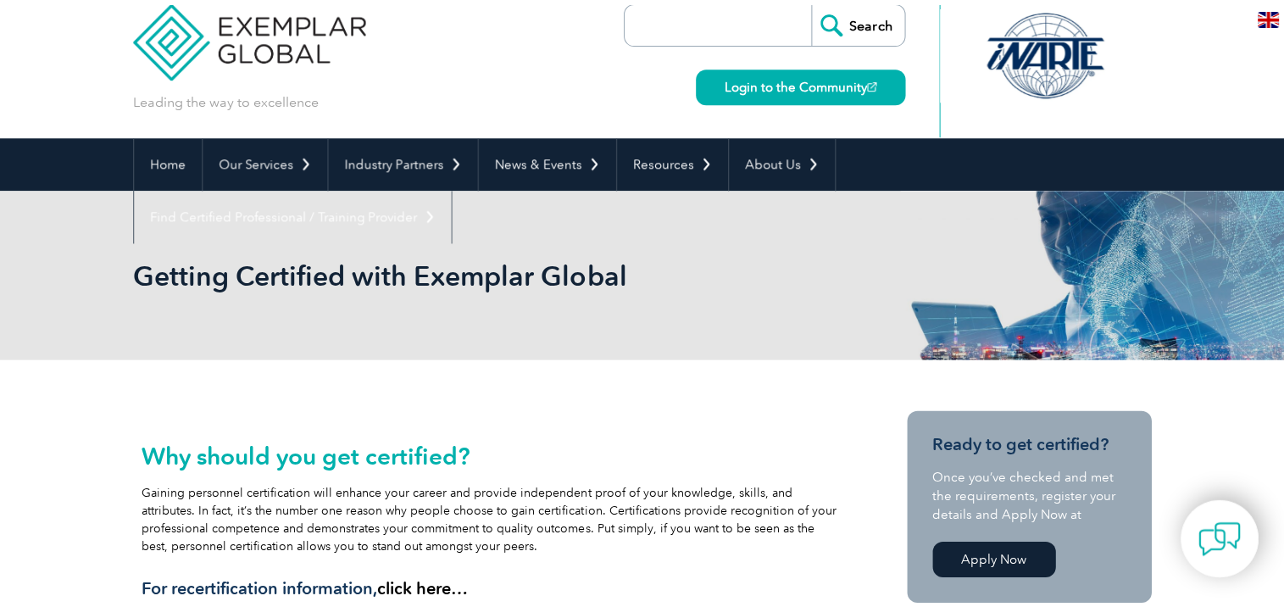
scroll to position [0, 0]
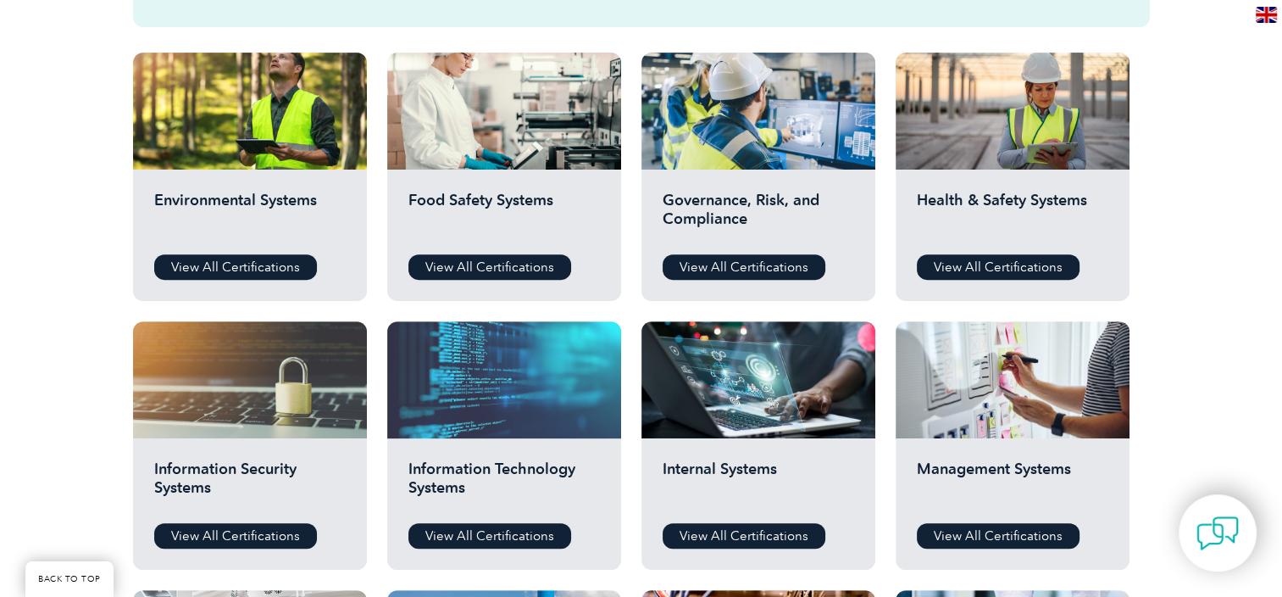
scroll to position [590, 0]
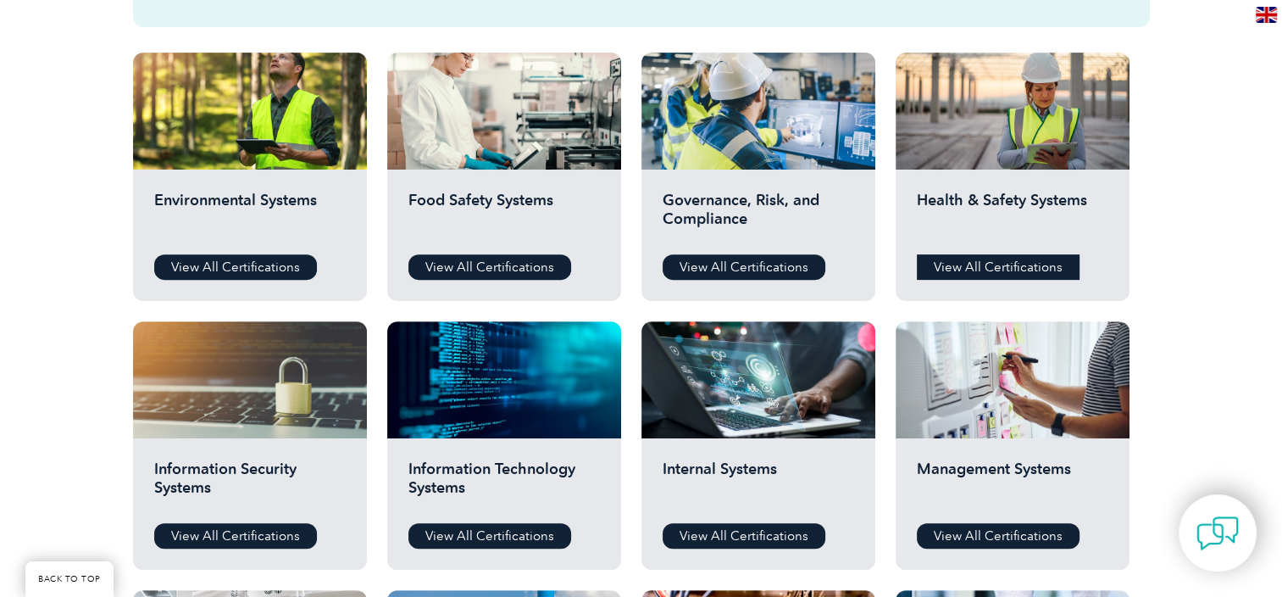
click at [976, 271] on link "View All Certifications" at bounding box center [998, 266] width 163 height 25
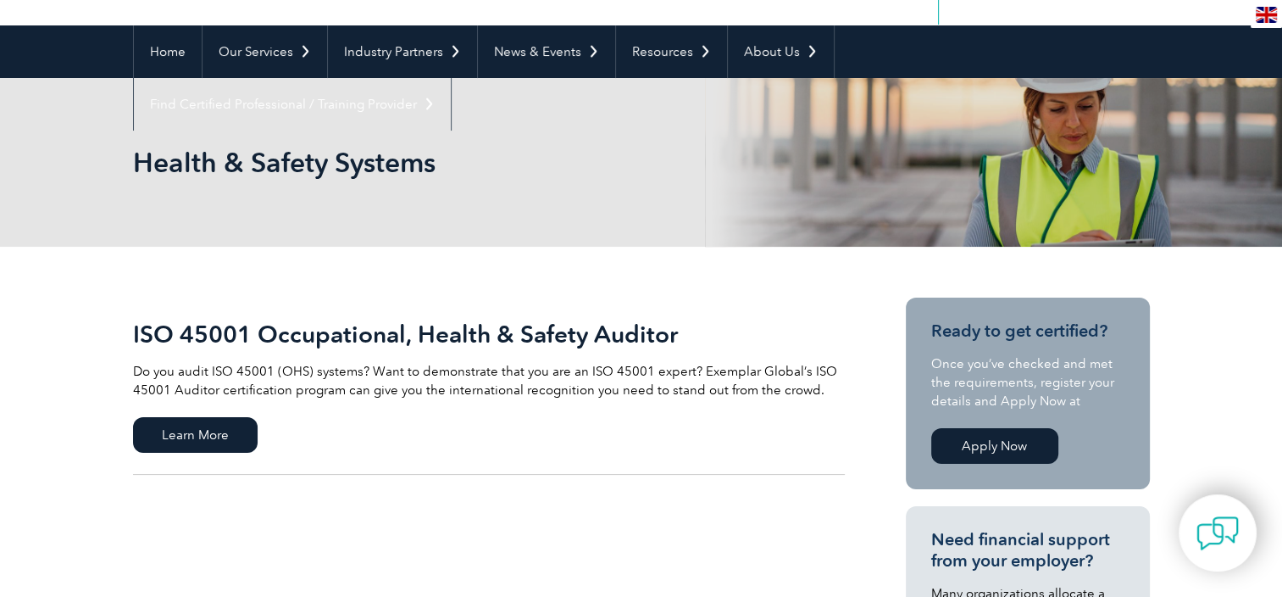
scroll to position [153, 0]
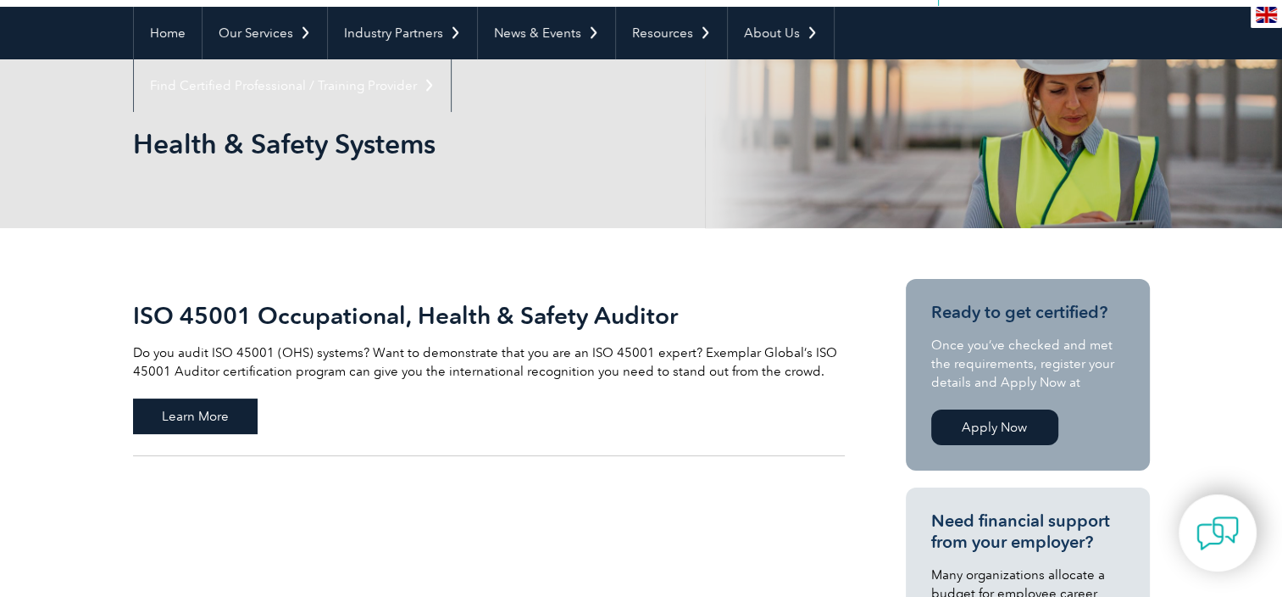
click at [222, 414] on span "Learn More" at bounding box center [195, 416] width 125 height 36
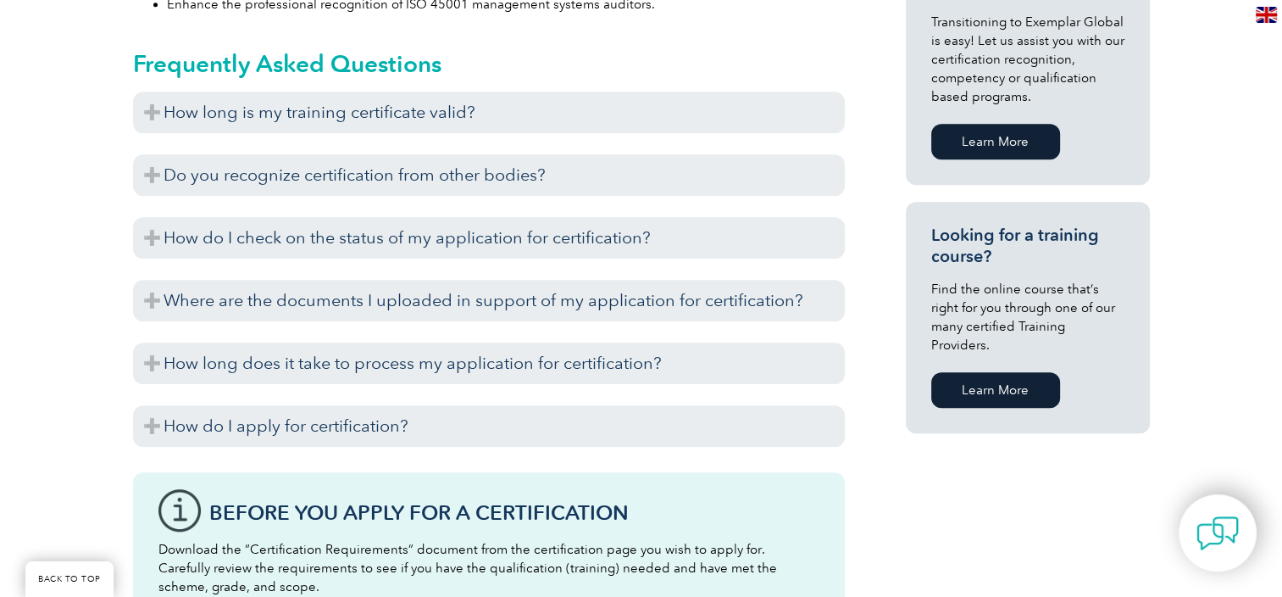
scroll to position [1093, 0]
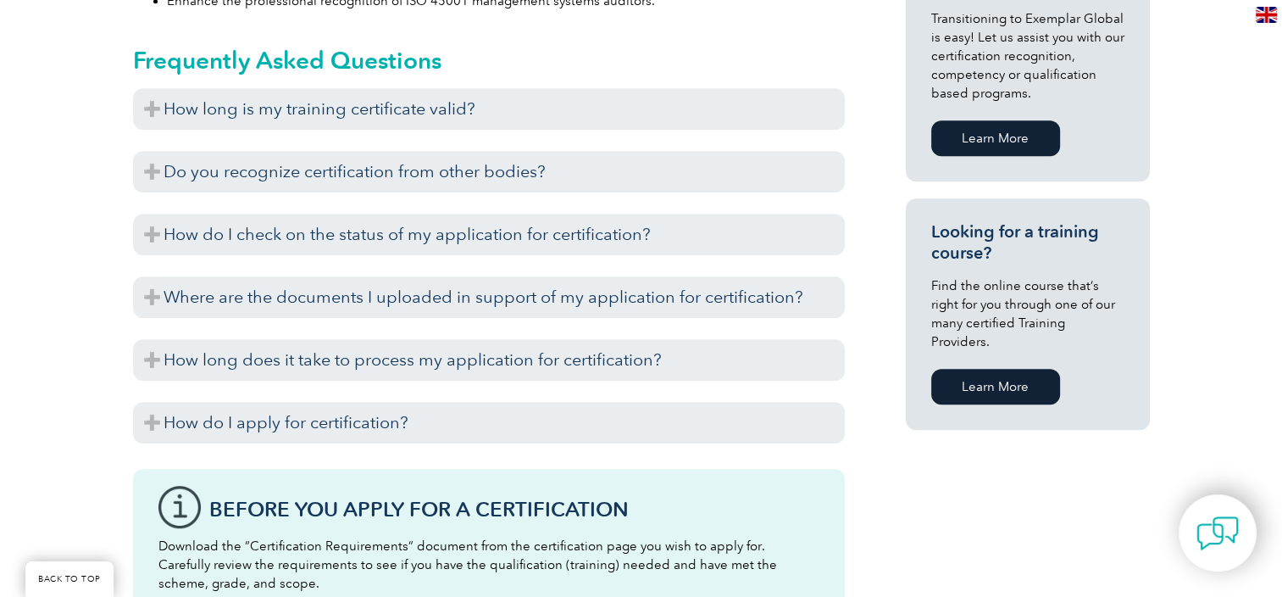
click at [1000, 369] on link "Learn More" at bounding box center [995, 387] width 129 height 36
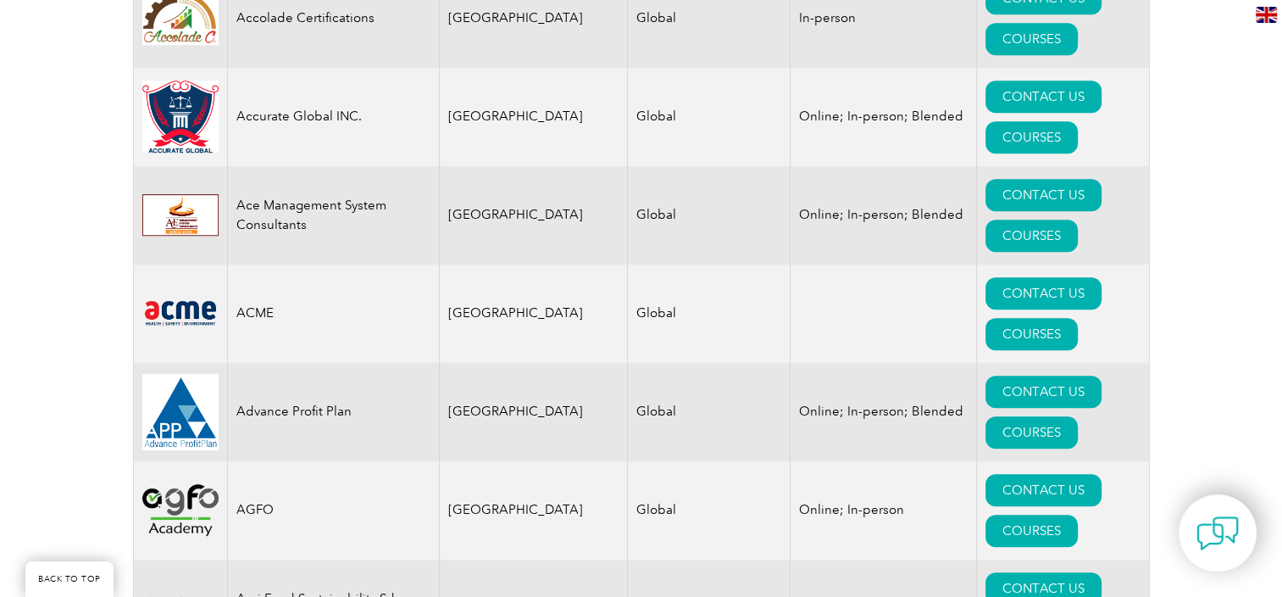
scroll to position [1117, 0]
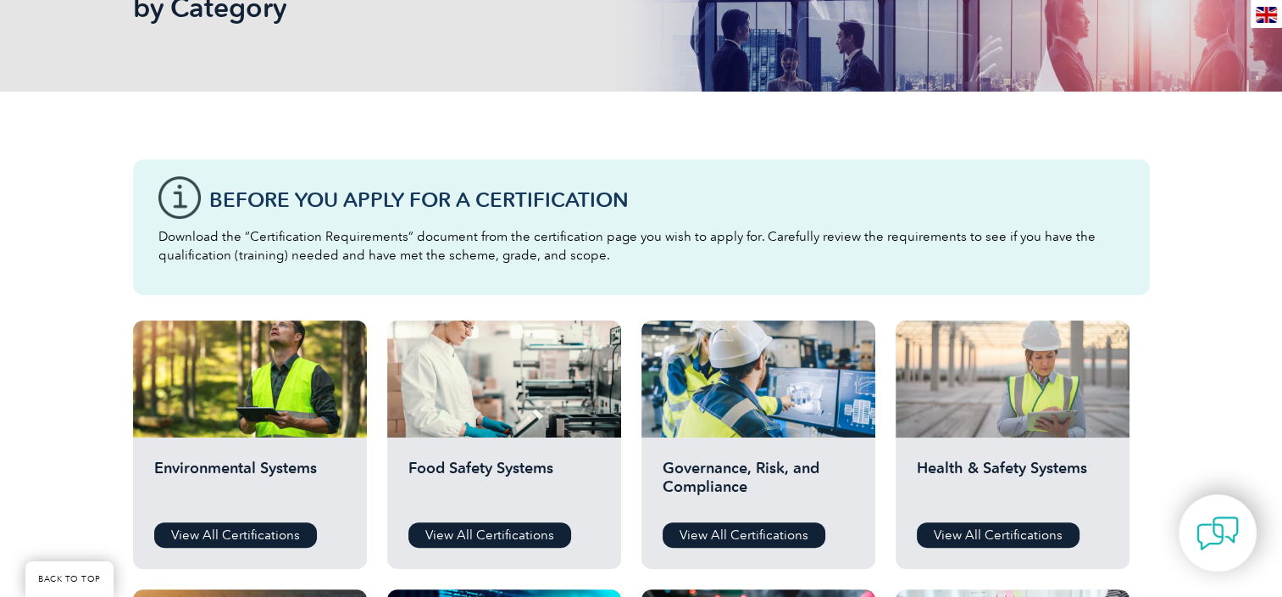
scroll to position [295, 0]
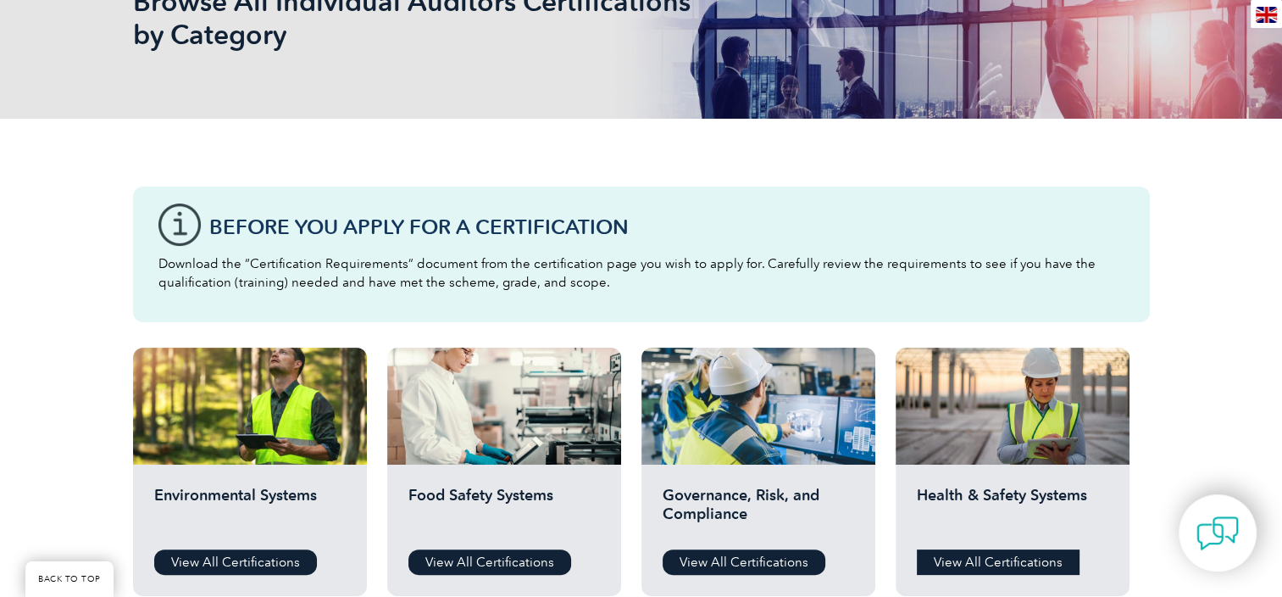
click at [1012, 552] on link "View All Certifications" at bounding box center [998, 561] width 163 height 25
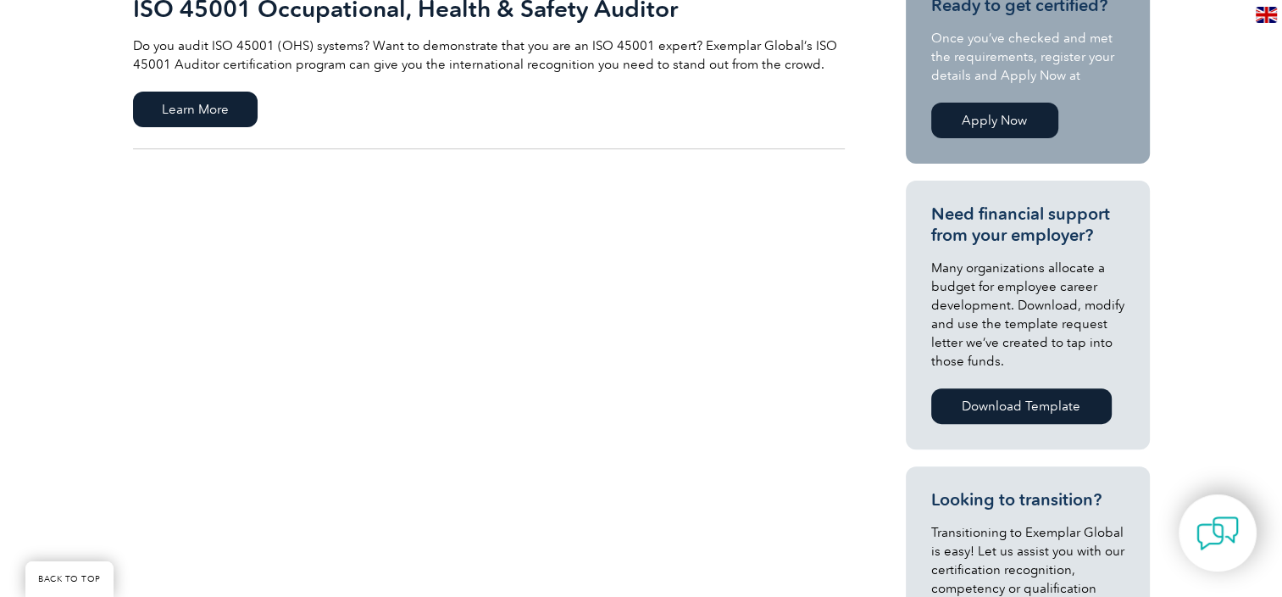
scroll to position [461, 0]
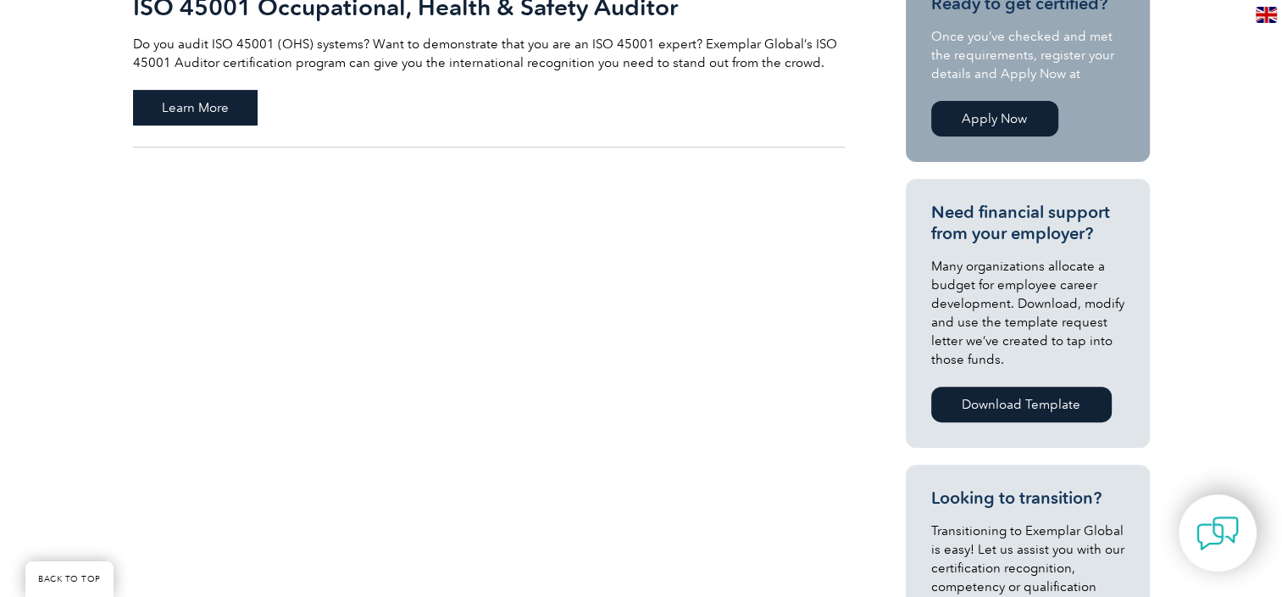
click at [207, 110] on span "Learn More" at bounding box center [195, 108] width 125 height 36
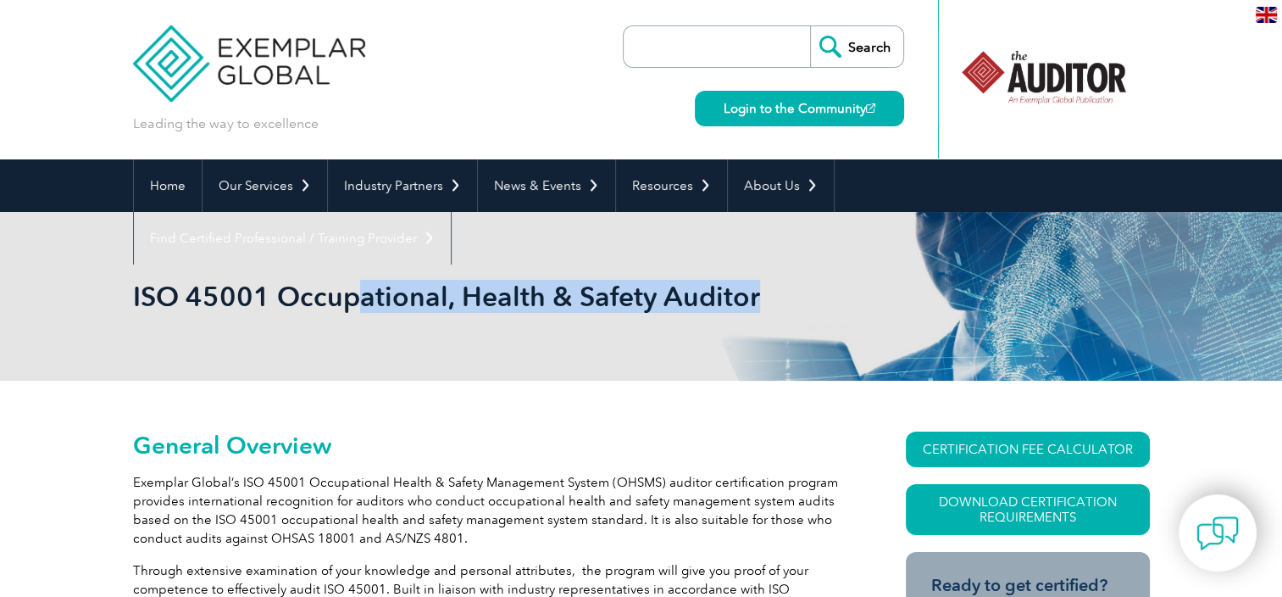
drag, startPoint x: 122, startPoint y: 286, endPoint x: 364, endPoint y: 291, distance: 241.5
click at [364, 291] on div "ISO 45001 Occupational, Health & Safety Auditor" at bounding box center [641, 296] width 1282 height 169
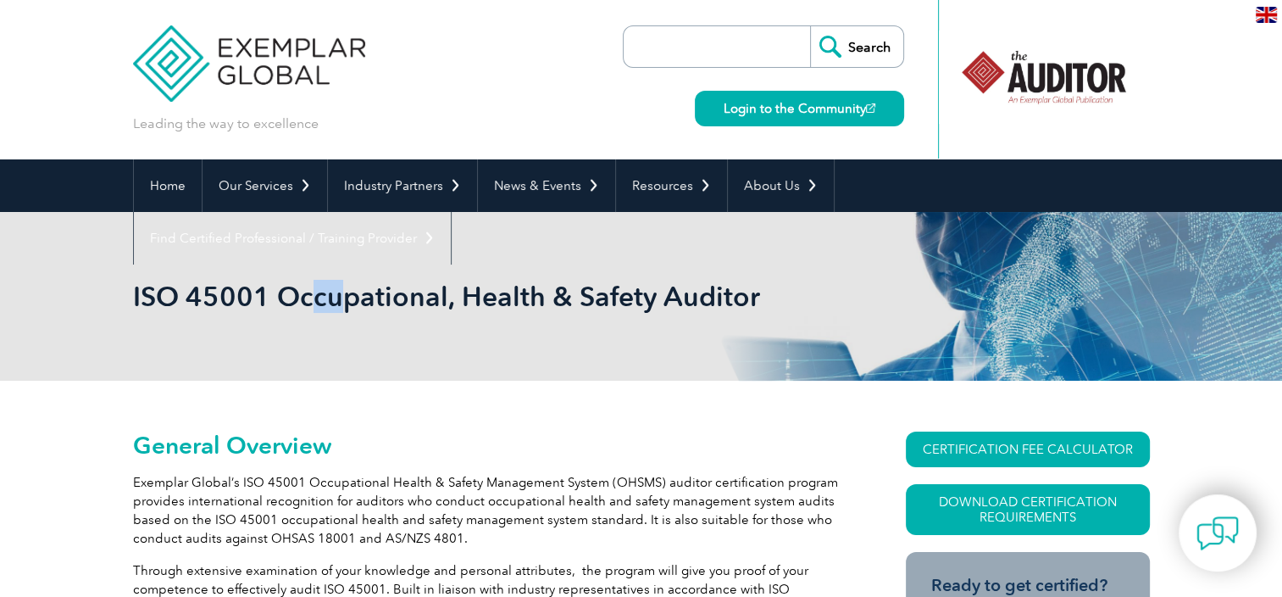
drag, startPoint x: 364, startPoint y: 291, endPoint x: 283, endPoint y: 308, distance: 82.4
click at [286, 308] on h1 "ISO 45001 Occupational, Health & Safety Auditor" at bounding box center [458, 296] width 651 height 33
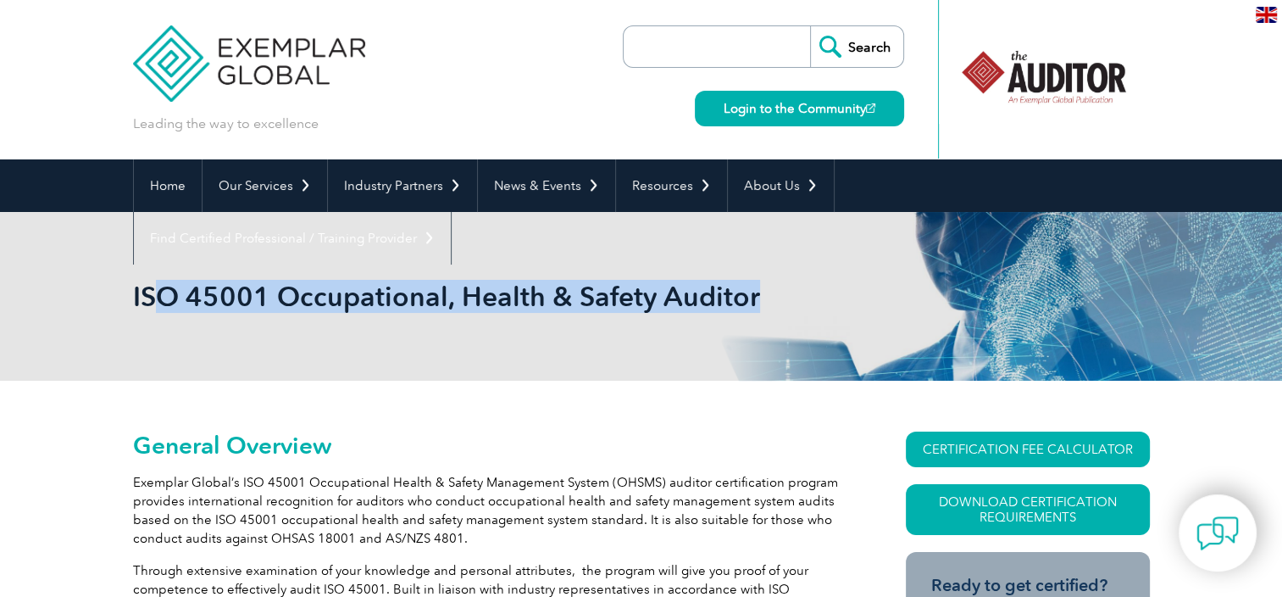
drag, startPoint x: 125, startPoint y: 296, endPoint x: 166, endPoint y: 288, distance: 41.4
click at [166, 288] on div "ISO 45001 Occupational, Health & Safety Auditor" at bounding box center [641, 296] width 1282 height 169
drag, startPoint x: 166, startPoint y: 288, endPoint x: 161, endPoint y: 308, distance: 21.0
click at [169, 312] on h1 "ISO 45001 Occupational, Health & Safety Auditor" at bounding box center [458, 296] width 651 height 33
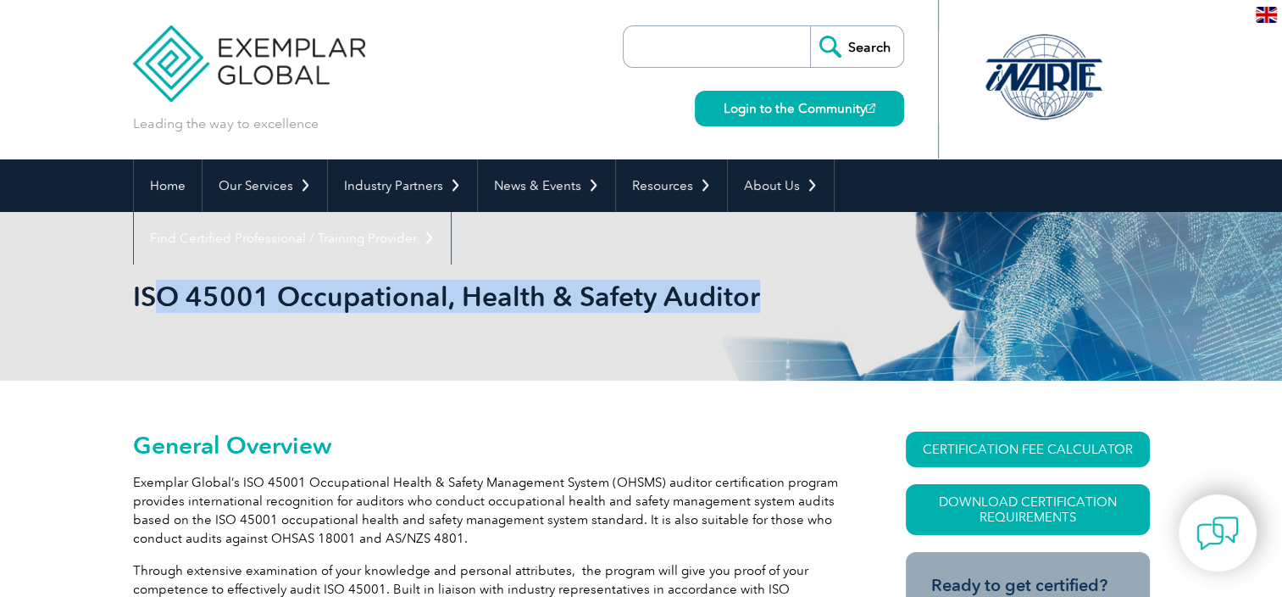
click at [121, 294] on div "ISO 45001 Occupational, Health & Safety Auditor" at bounding box center [641, 296] width 1282 height 169
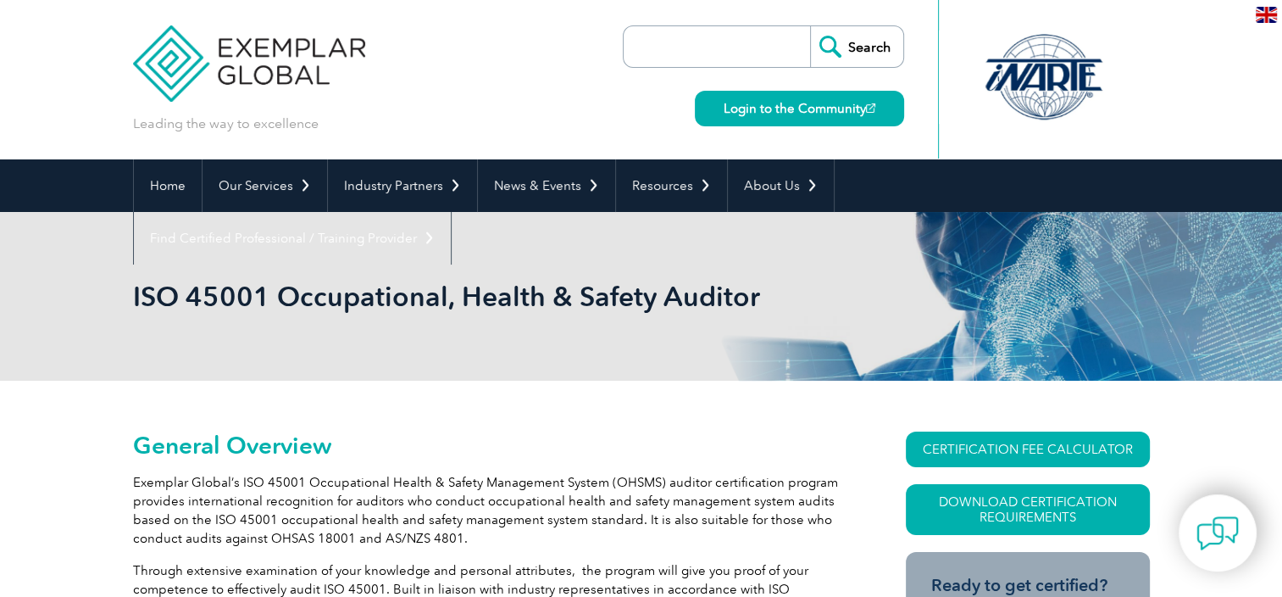
click at [131, 291] on div "ISO 45001 Occupational, Health & Safety Auditor" at bounding box center [641, 296] width 1282 height 169
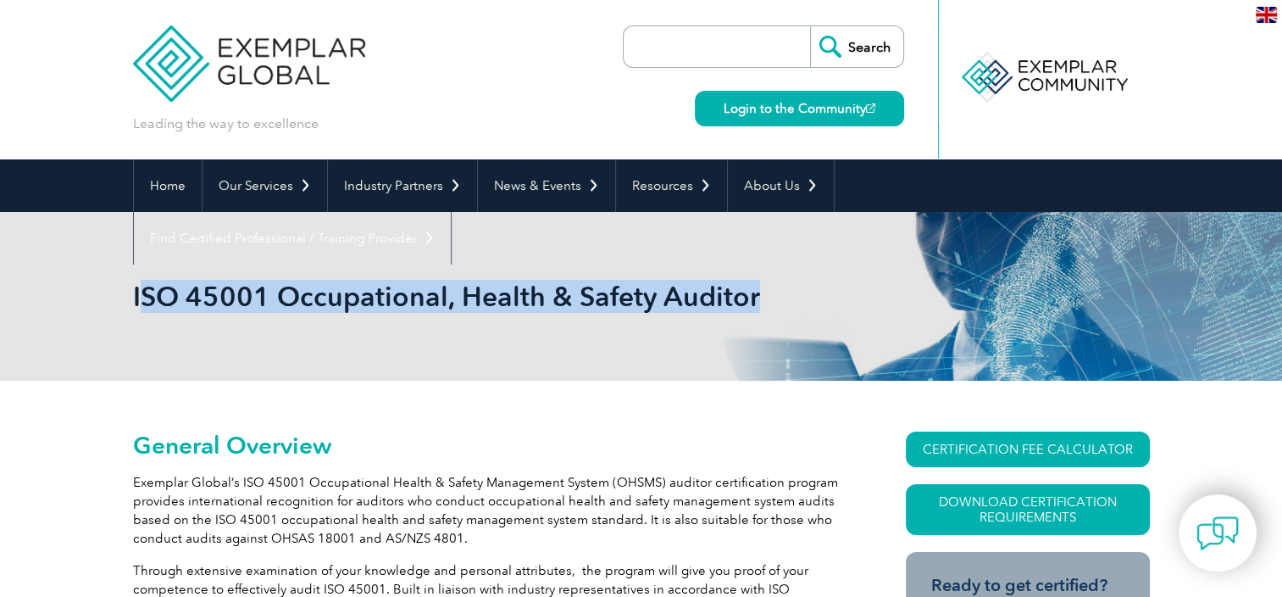
drag, startPoint x: 139, startPoint y: 291, endPoint x: 757, endPoint y: 274, distance: 618.0
click at [757, 274] on div "ISO 45001 Occupational, Health & Safety Auditor" at bounding box center [641, 296] width 1017 height 169
click at [747, 330] on div "ISO 45001 Occupational, Health & Safety Auditor" at bounding box center [641, 296] width 1017 height 169
drag, startPoint x: 750, startPoint y: 301, endPoint x: 136, endPoint y: 290, distance: 614.4
click at [136, 290] on h1 "ISO 45001 Occupational, Health & Safety Auditor" at bounding box center [458, 296] width 651 height 33
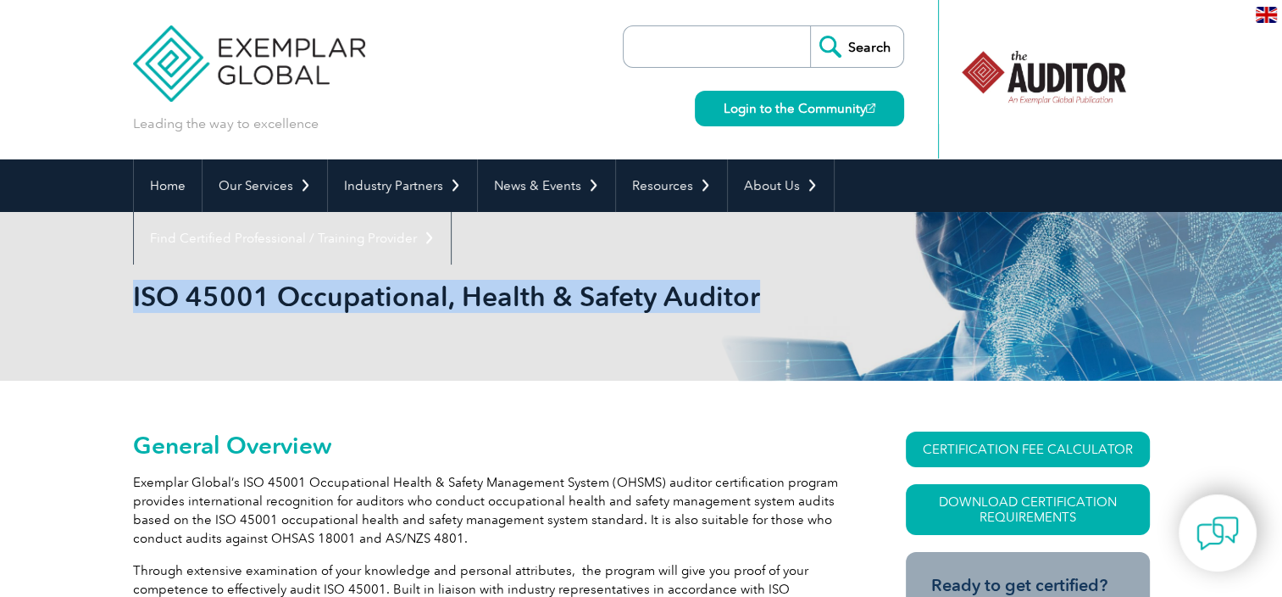
copy h1 "ISO 45001 Occupational, Health & Safety Auditor"
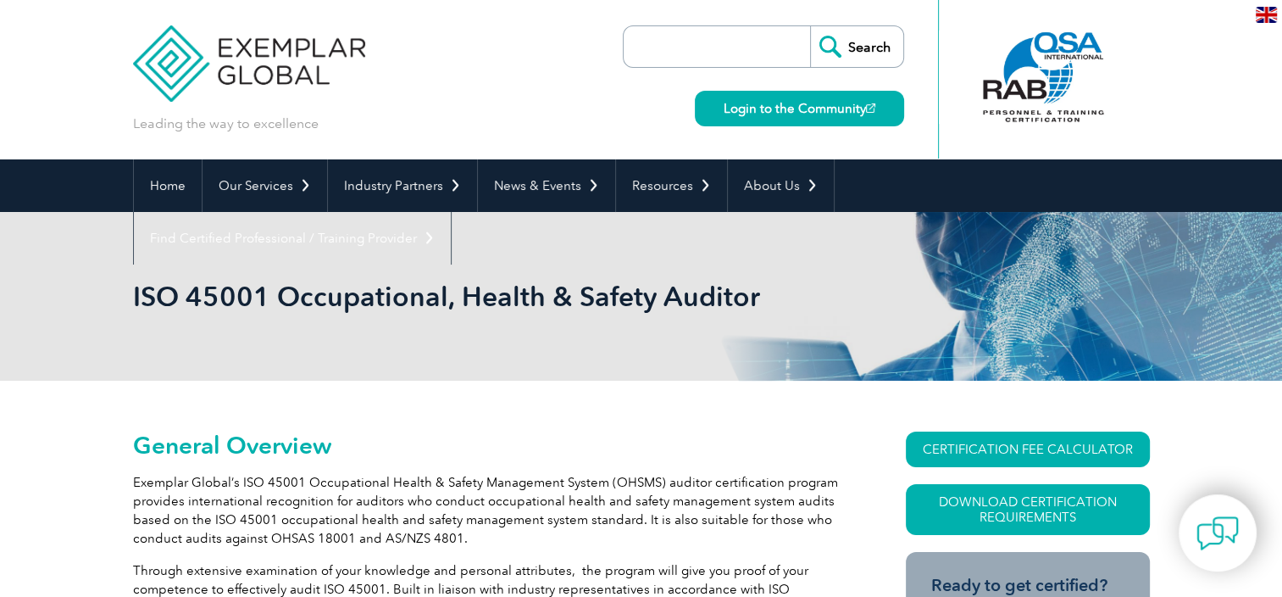
click at [547, 88] on div "Leading the way to excellence Search" at bounding box center [641, 79] width 1017 height 159
